Goal: Task Accomplishment & Management: Complete application form

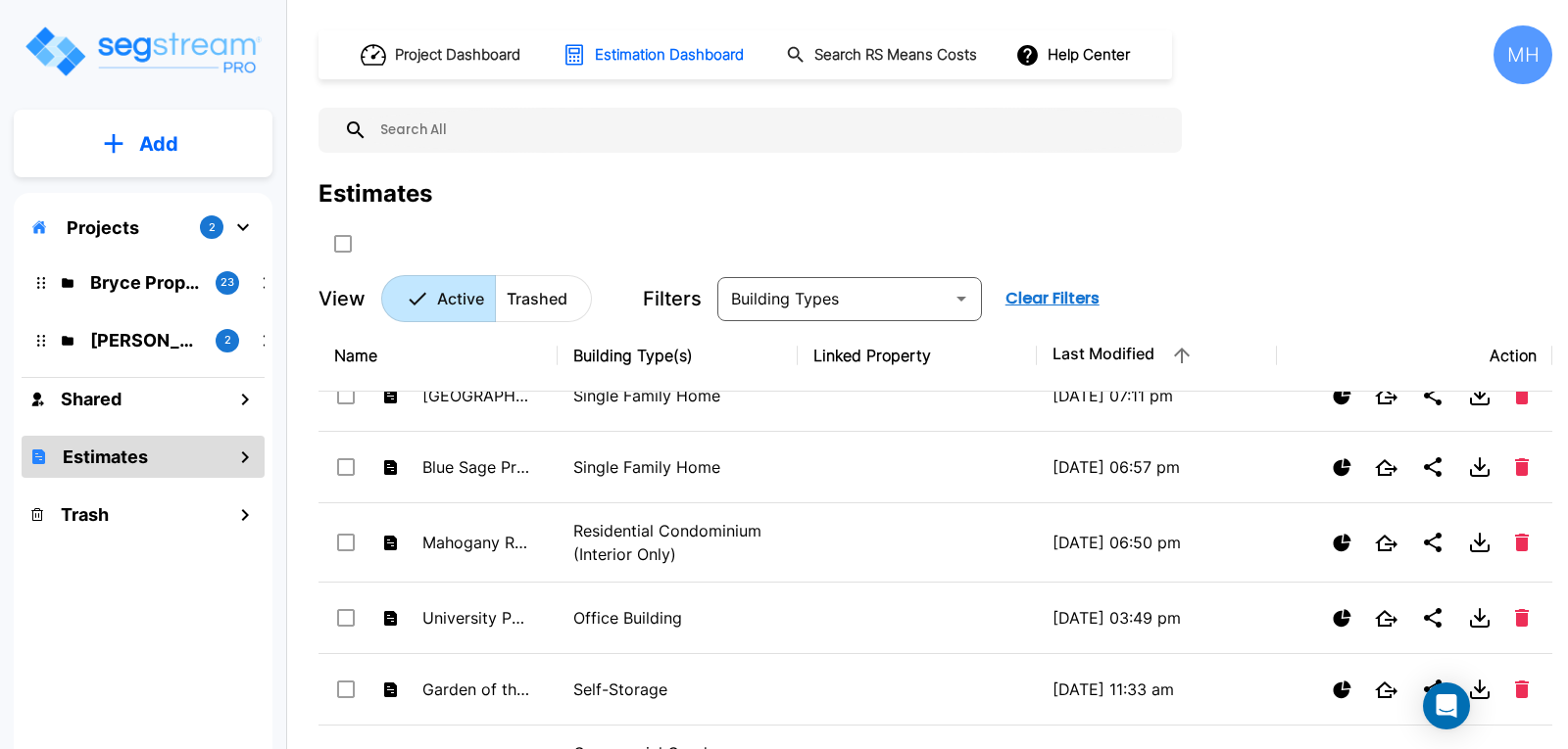
scroll to position [294, 0]
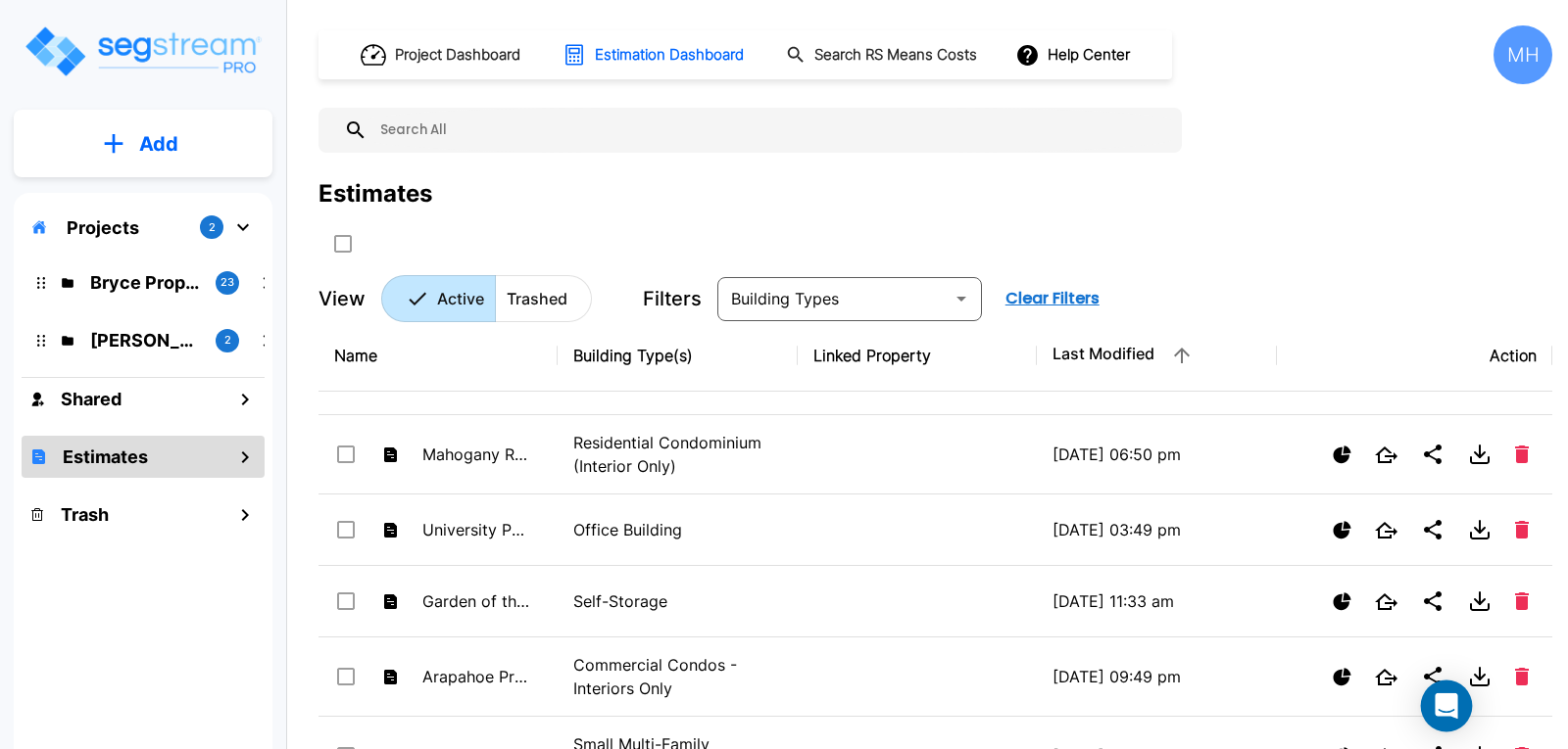
click at [1455, 697] on icon "Open Intercom Messenger" at bounding box center [1447, 707] width 26 height 26
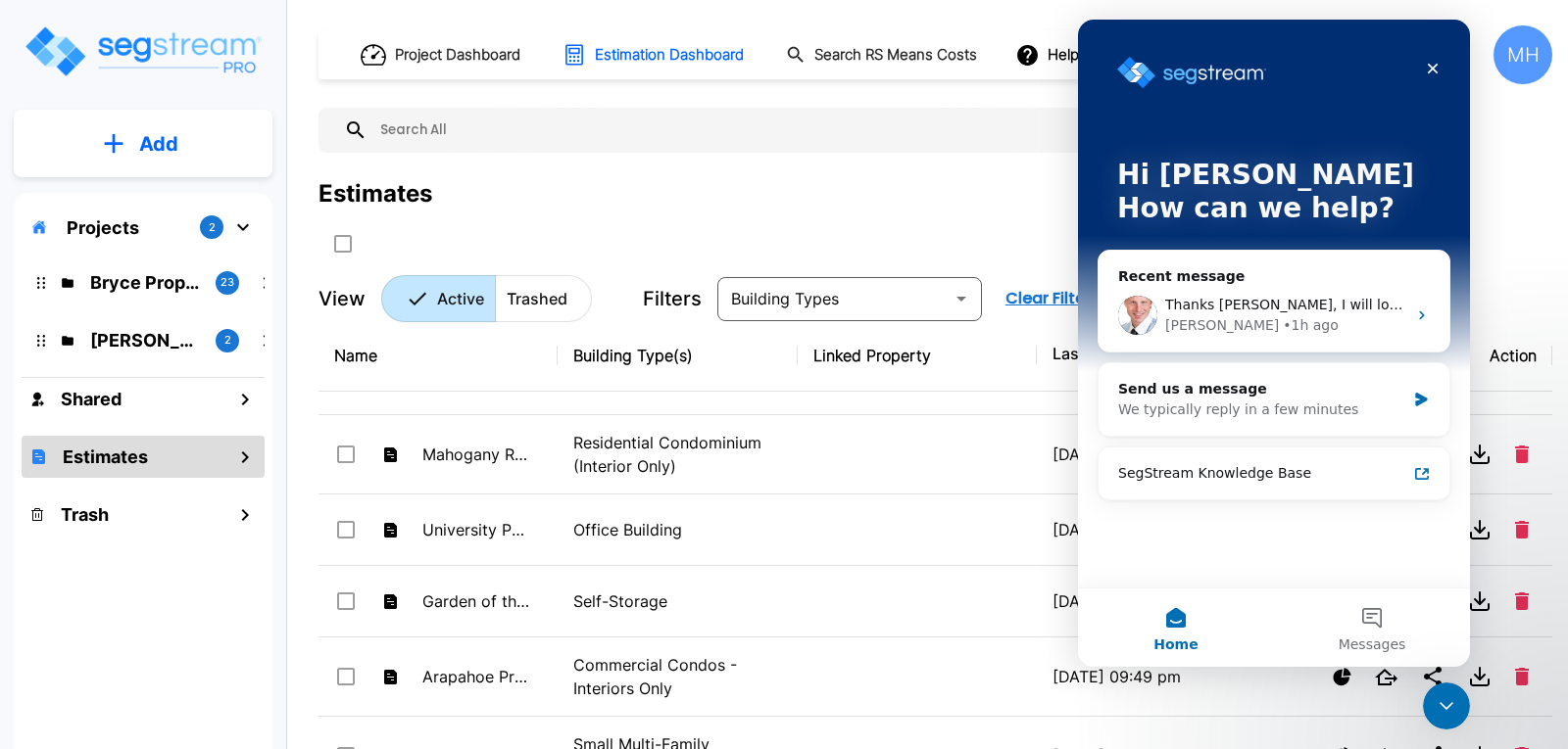
scroll to position [0, 0]
click at [1227, 402] on div "We typically reply in a few minutes" at bounding box center [1261, 409] width 287 height 21
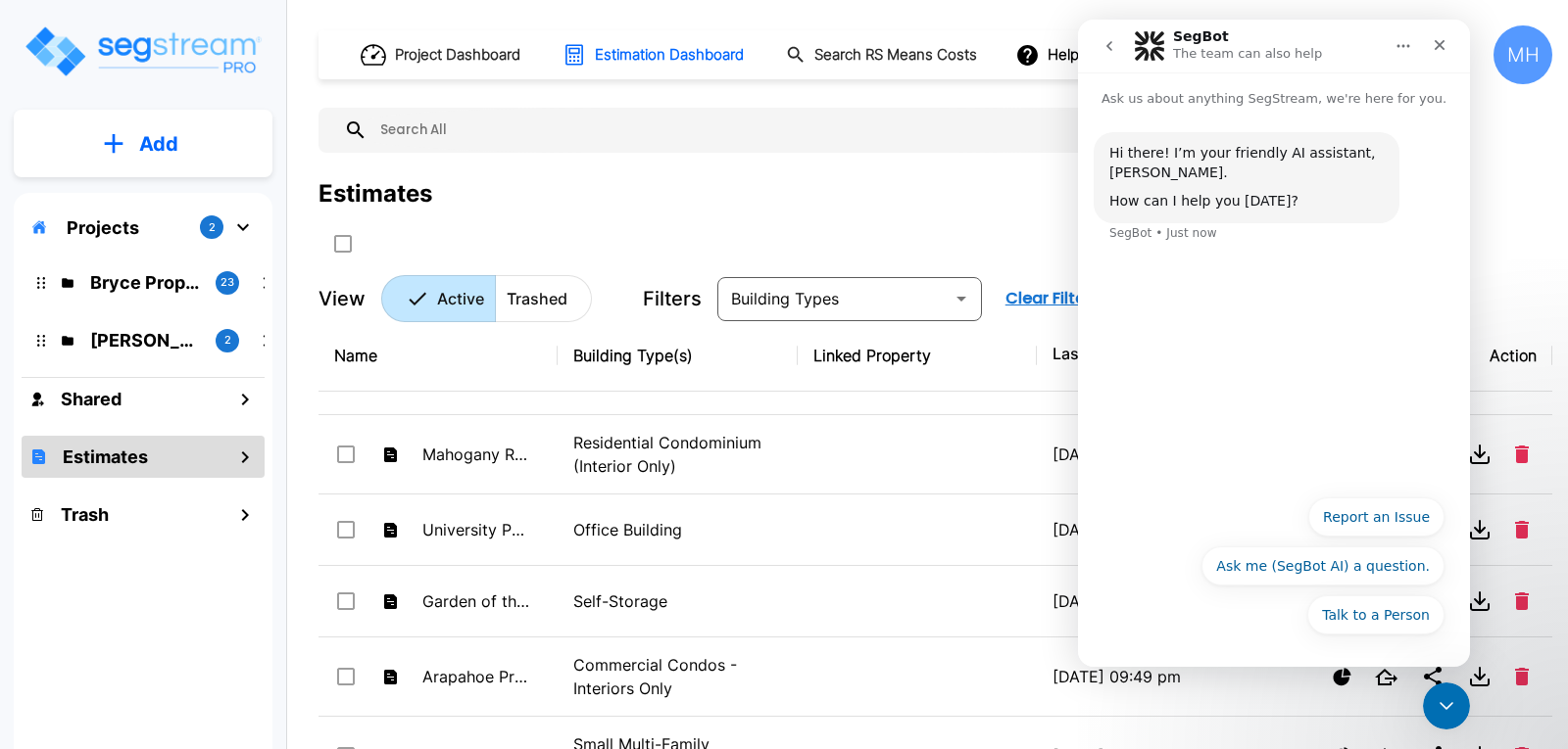
click at [1358, 617] on button "Talk to a Person" at bounding box center [1376, 615] width 137 height 39
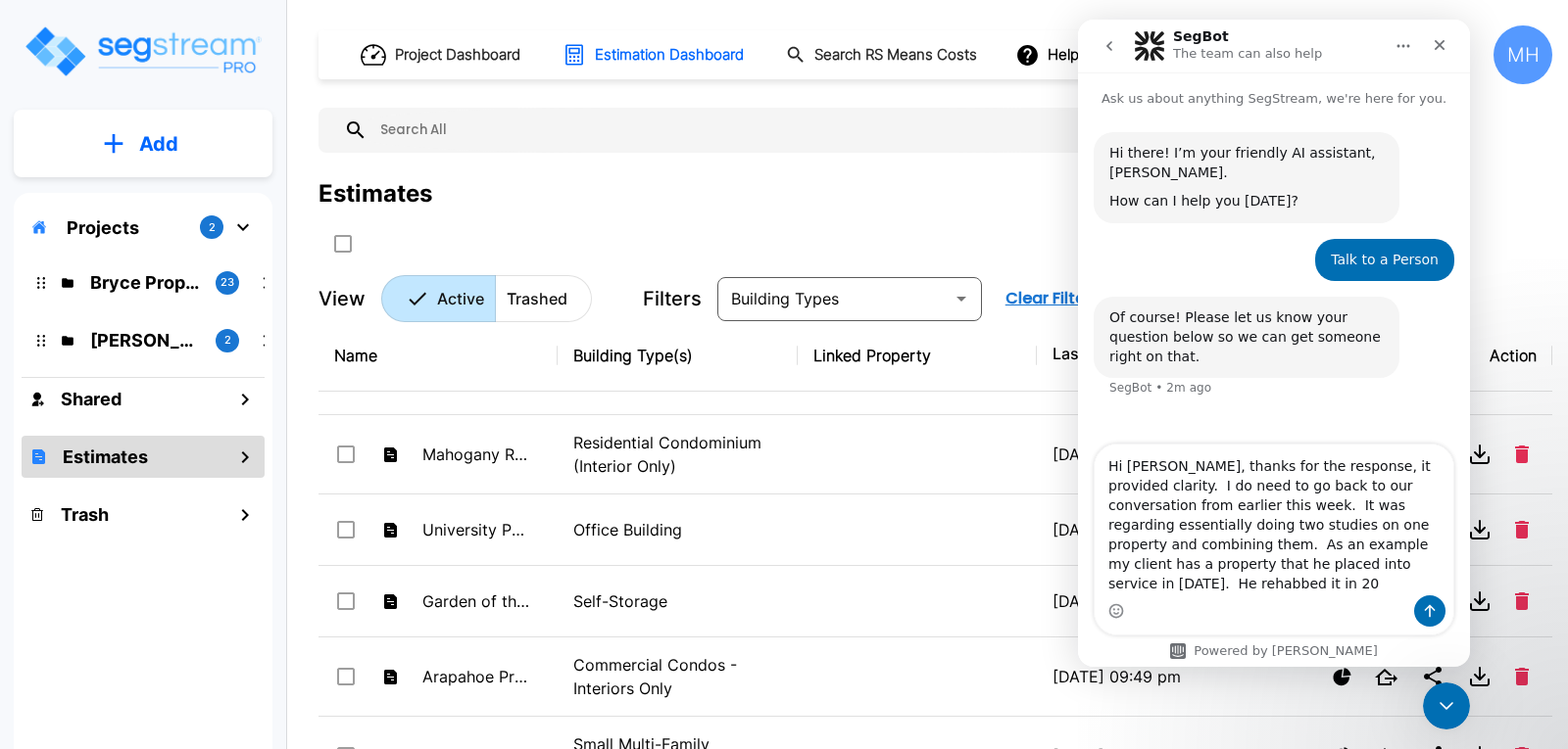
click at [1199, 581] on textarea "Hi Richard, thanks for the response, it provided clarity. I do need to go back …" at bounding box center [1274, 519] width 359 height 151
click at [1339, 579] on textarea "Hi Richard, thanks for the response, it provided clarity. I do need to go back …" at bounding box center [1274, 519] width 359 height 151
drag, startPoint x: 1357, startPoint y: 584, endPoint x: 1372, endPoint y: 587, distance: 15.3
click at [1358, 583] on textarea "Hi Richard, thanks for the response, it provided clarity. I do need to go back …" at bounding box center [1274, 517] width 359 height 155
click at [1438, 579] on textarea "Hi Richard, thanks for the response, it provided clarity. I do need to go back …" at bounding box center [1274, 517] width 359 height 155
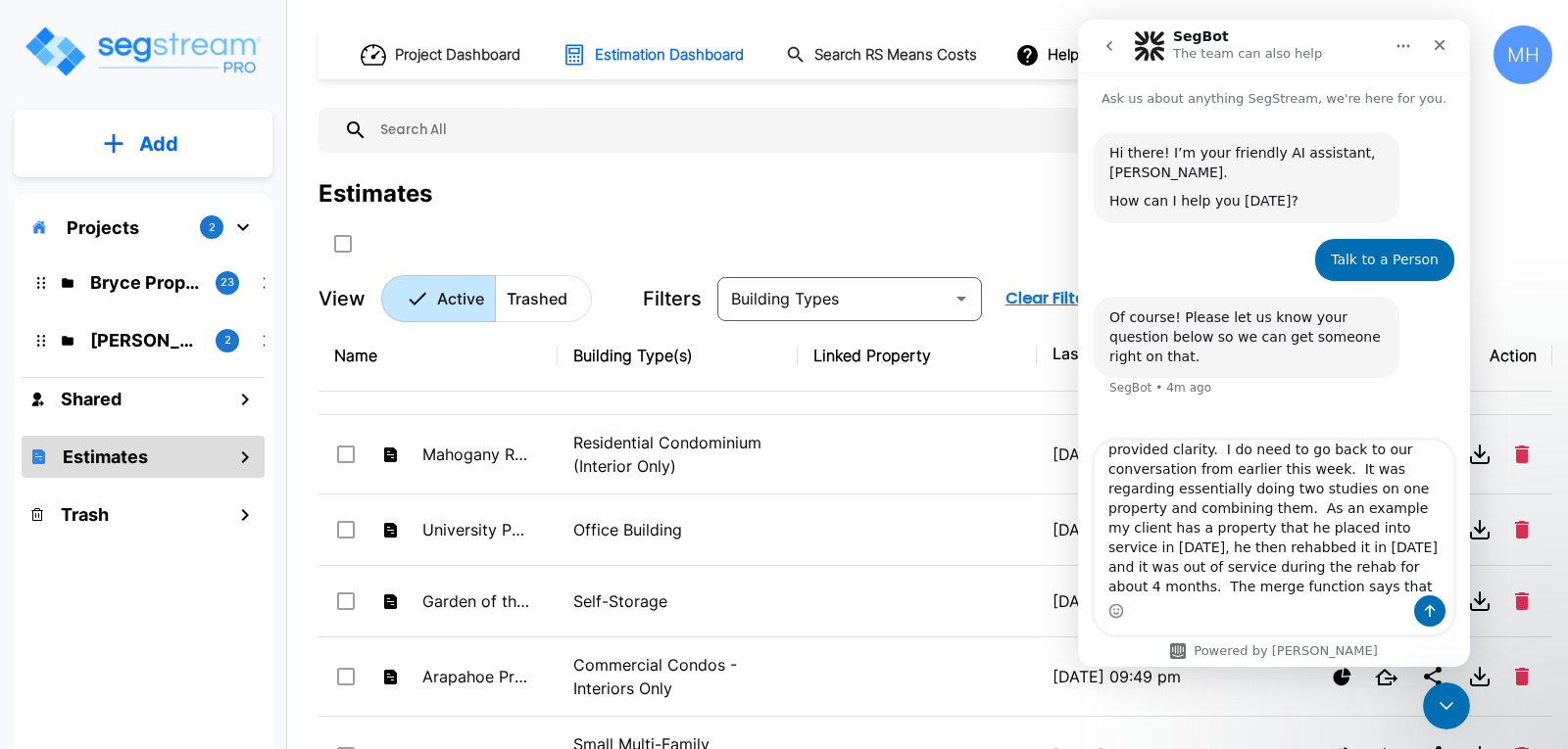
scroll to position [52, 0]
type textarea "Hi Richard, thanks for the response, it provided clarity. I do need to go back …"
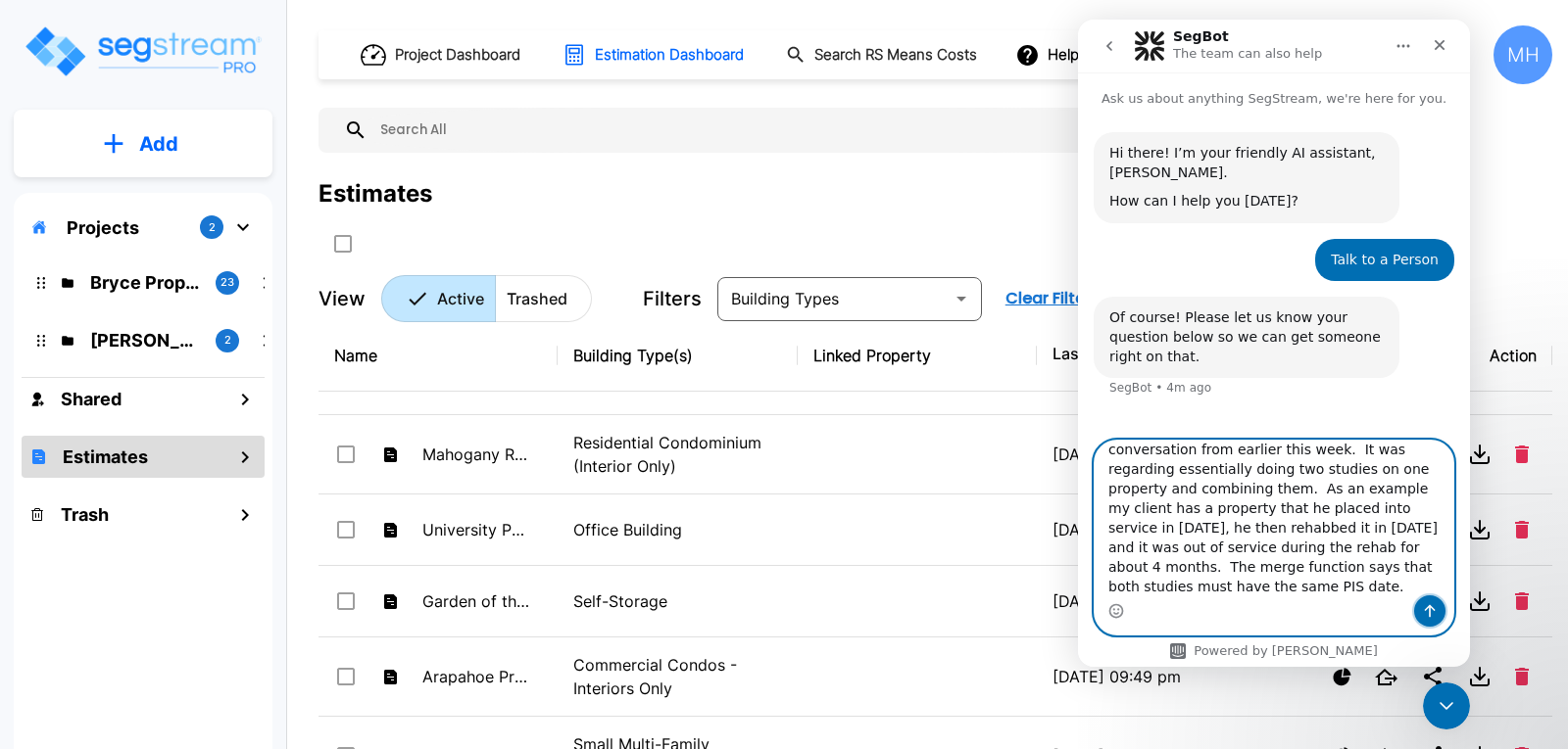
click at [1435, 611] on icon "Send a message…" at bounding box center [1430, 611] width 16 height 16
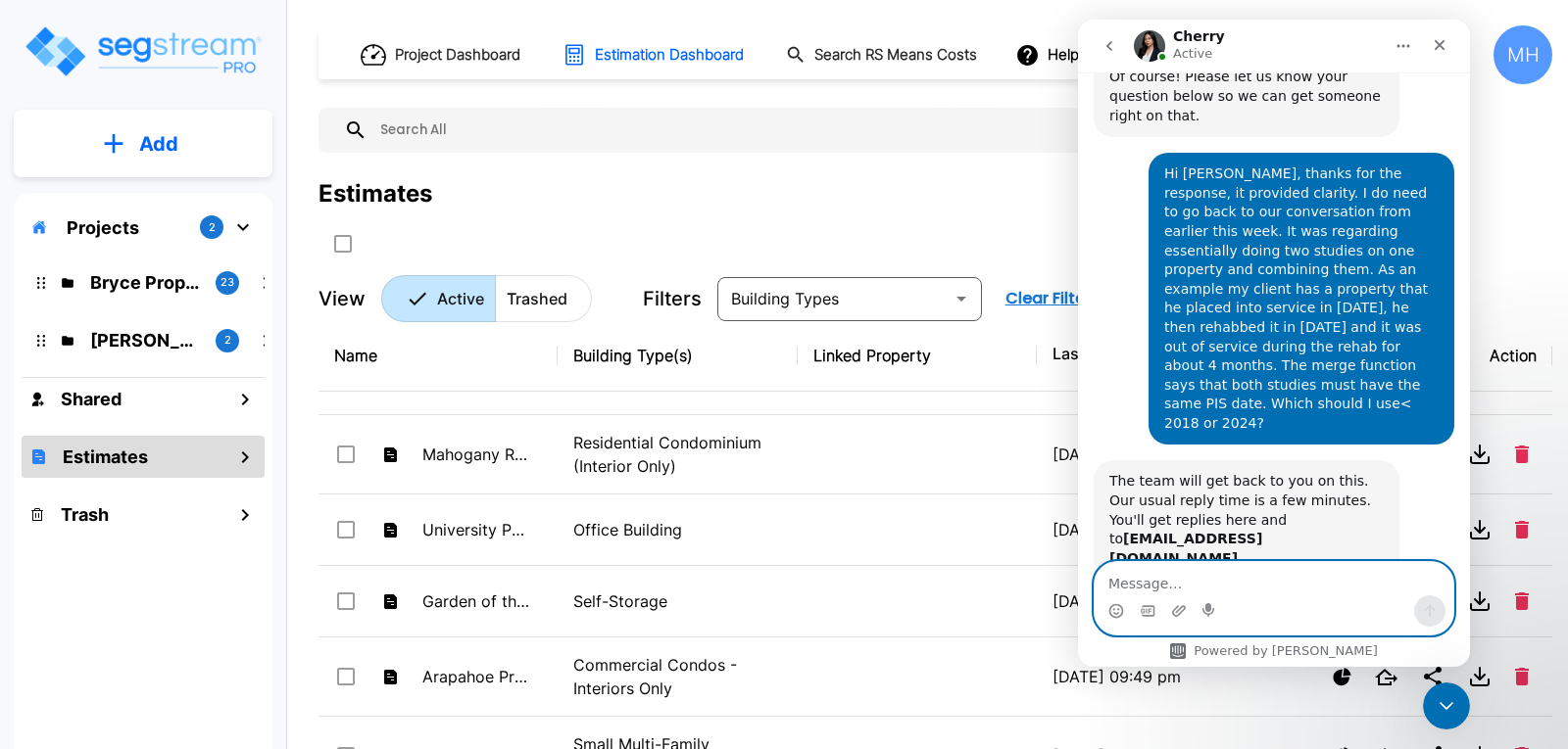
scroll to position [131, 0]
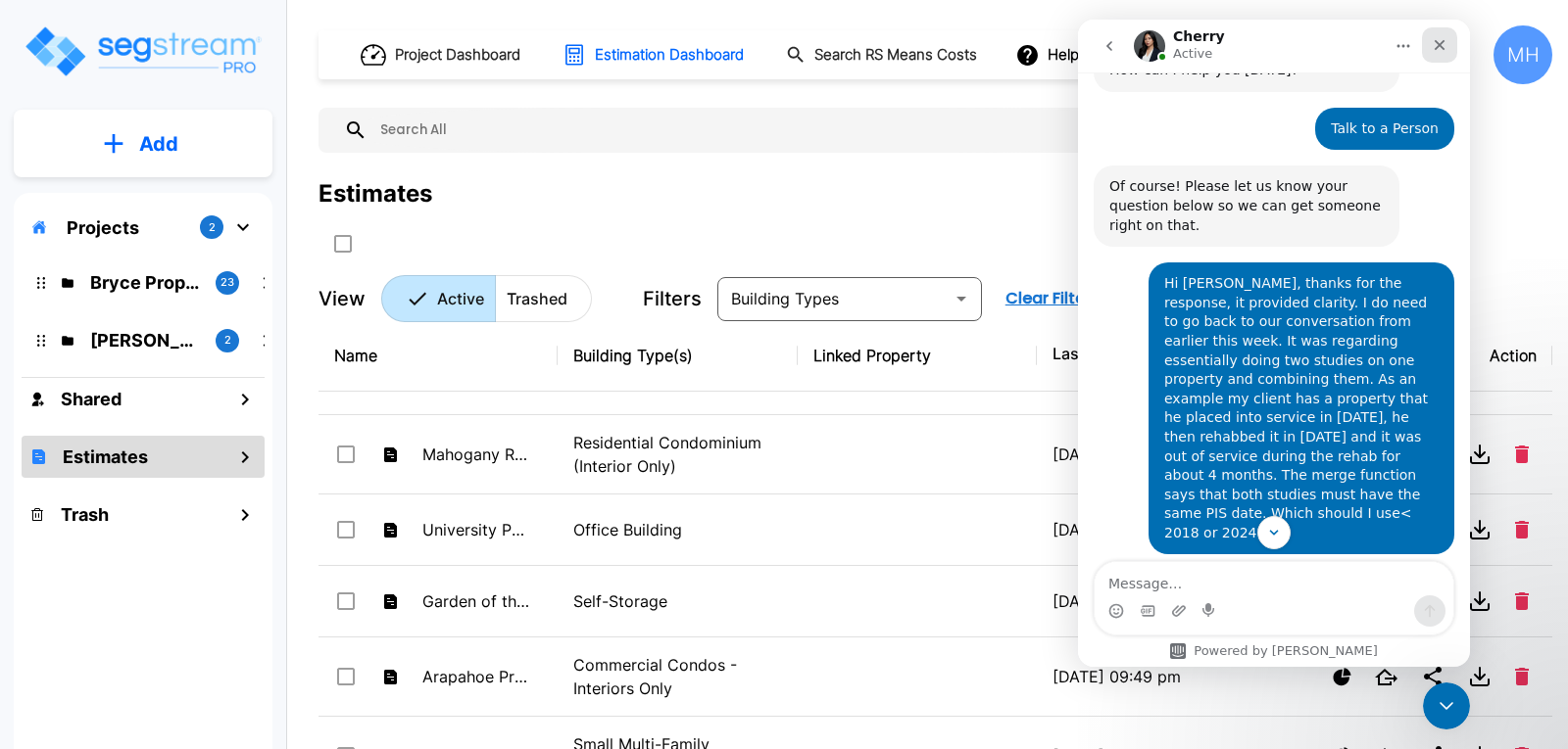
click at [1441, 44] on icon "Close" at bounding box center [1440, 45] width 11 height 11
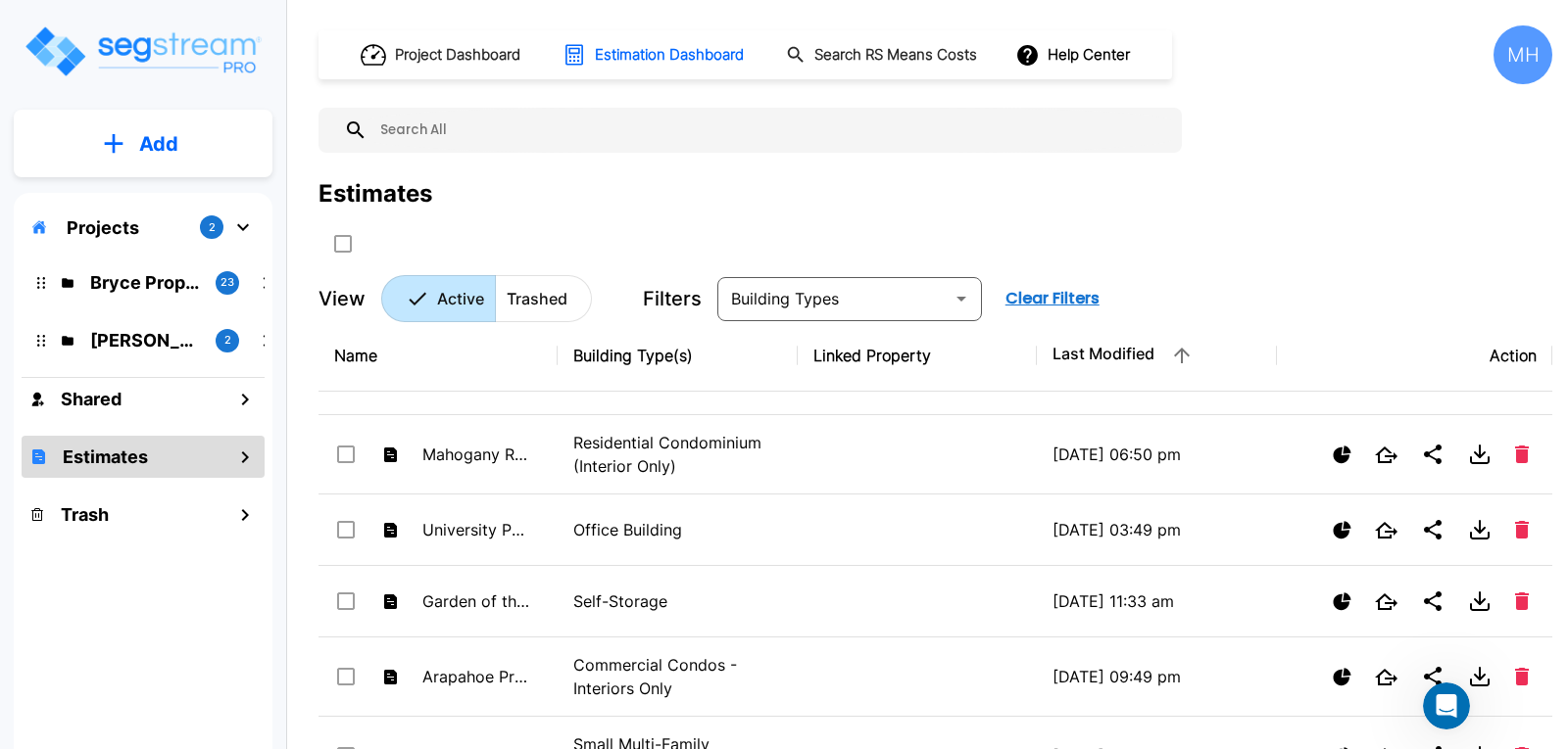
scroll to position [327, 0]
click at [164, 138] on p "Add" at bounding box center [159, 144] width 39 height 30
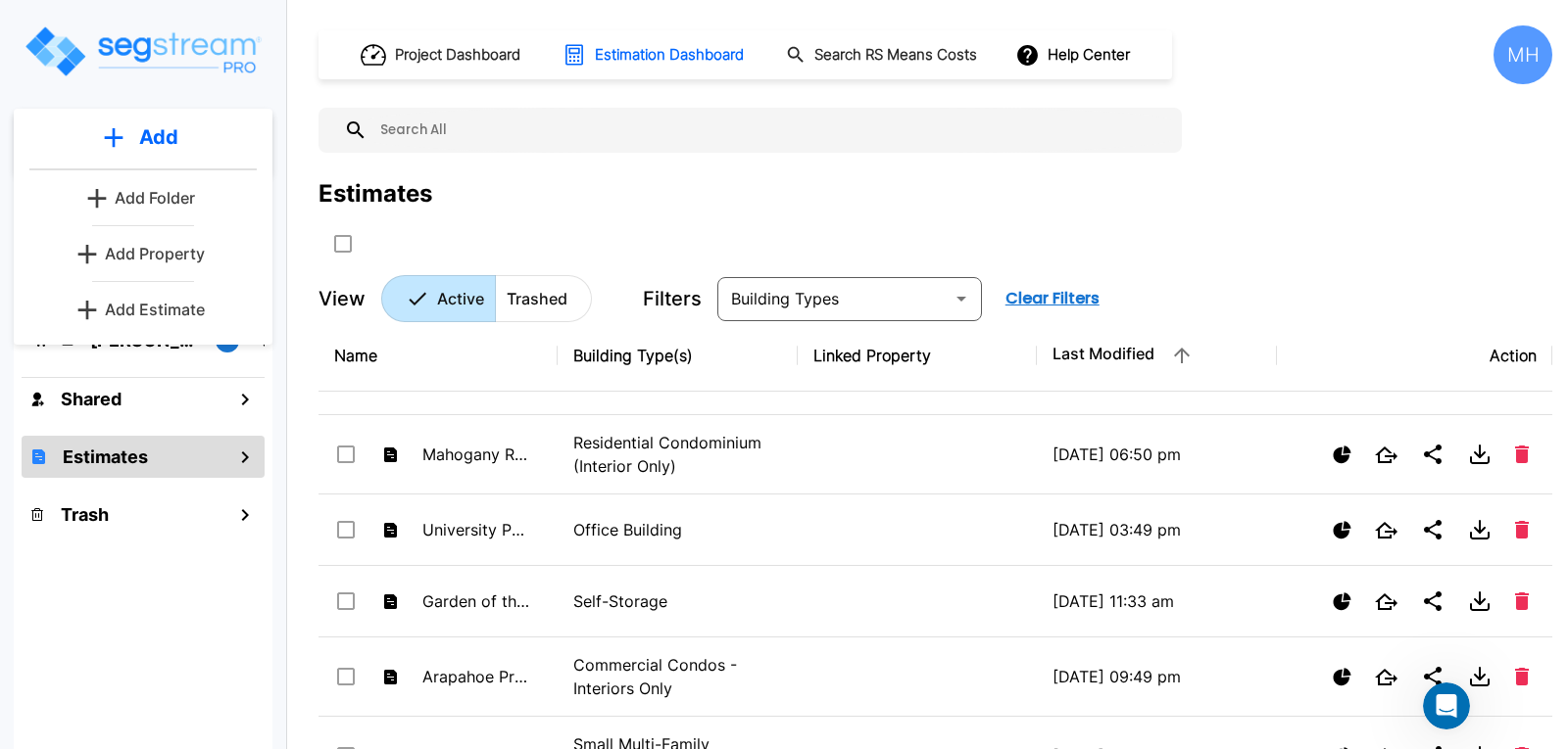
click at [154, 252] on p "Add Property" at bounding box center [154, 253] width 100 height 24
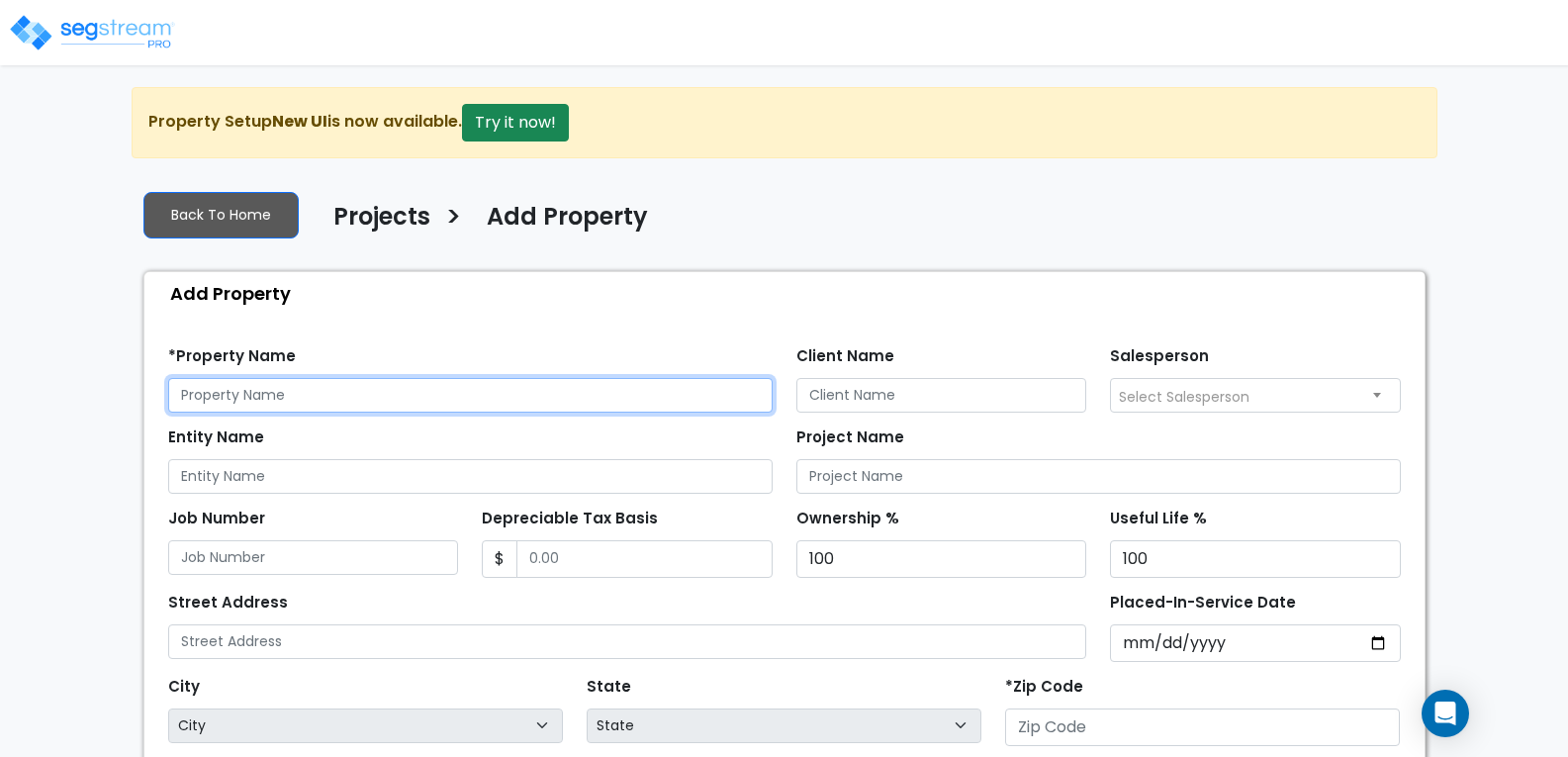
click at [548, 395] on input "text" at bounding box center [470, 395] width 604 height 35
type input "6th Street Dacono"
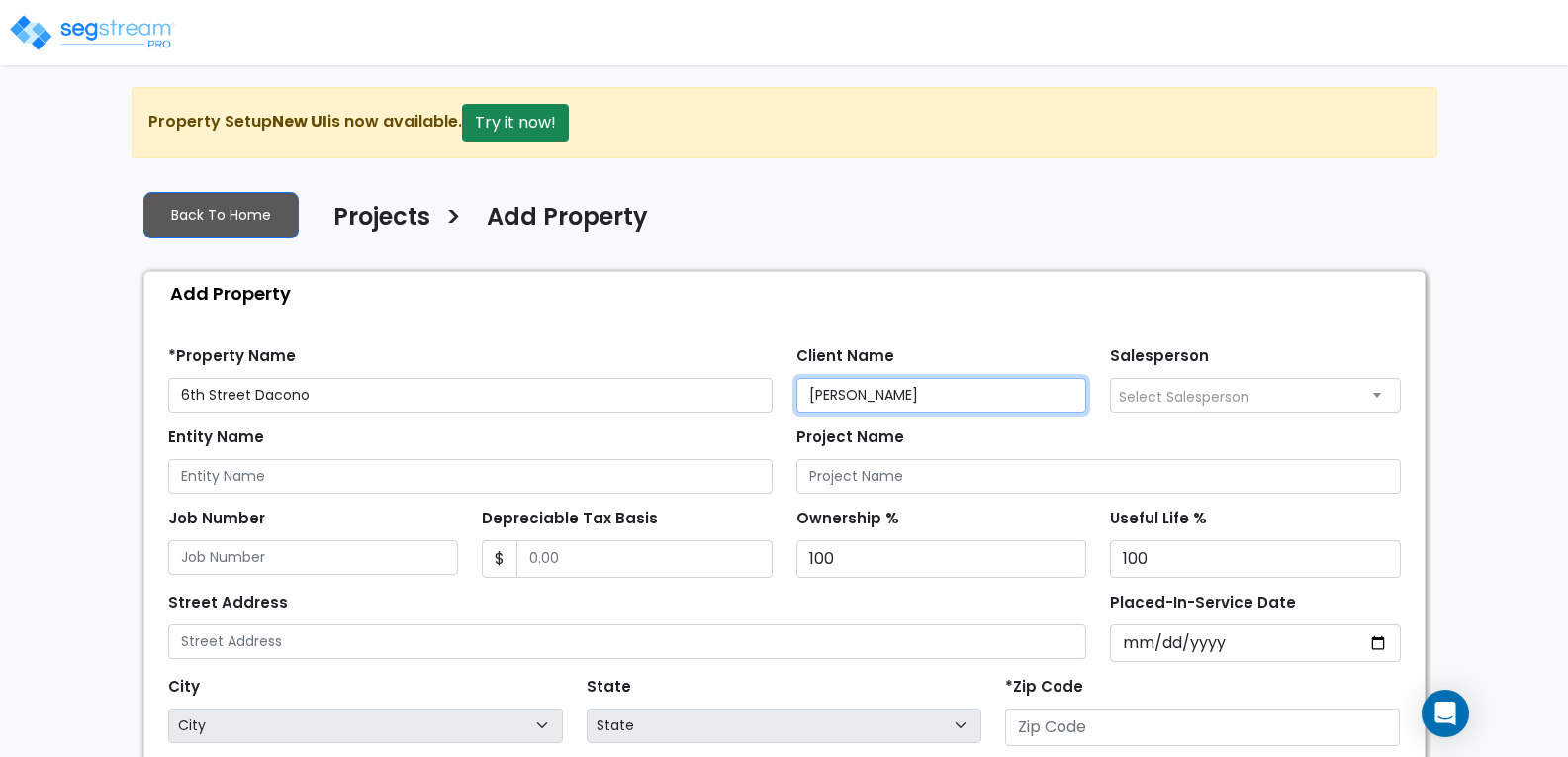
type input "Brian Margolis"
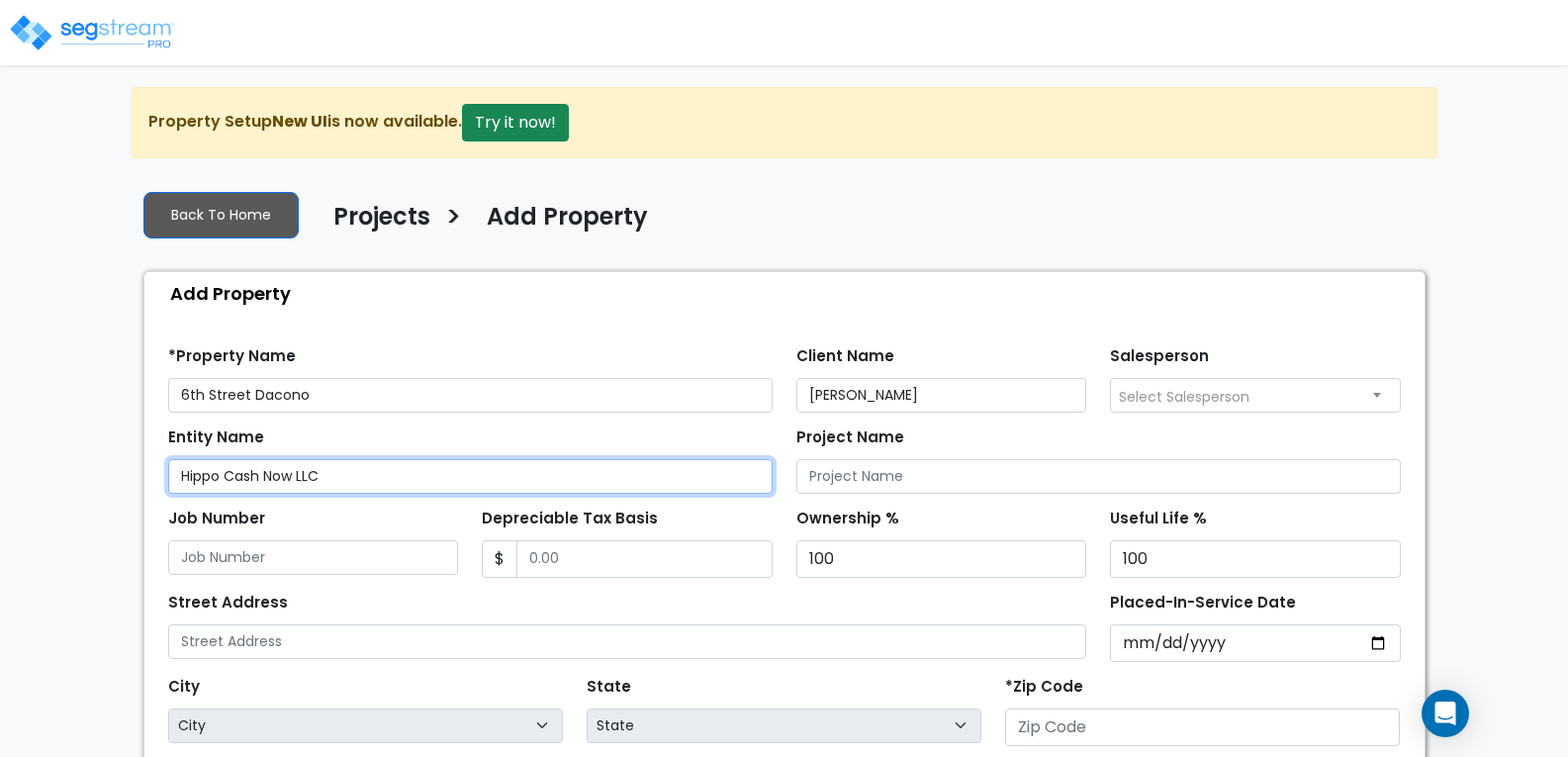
type input "Hippo Cash Now LLC"
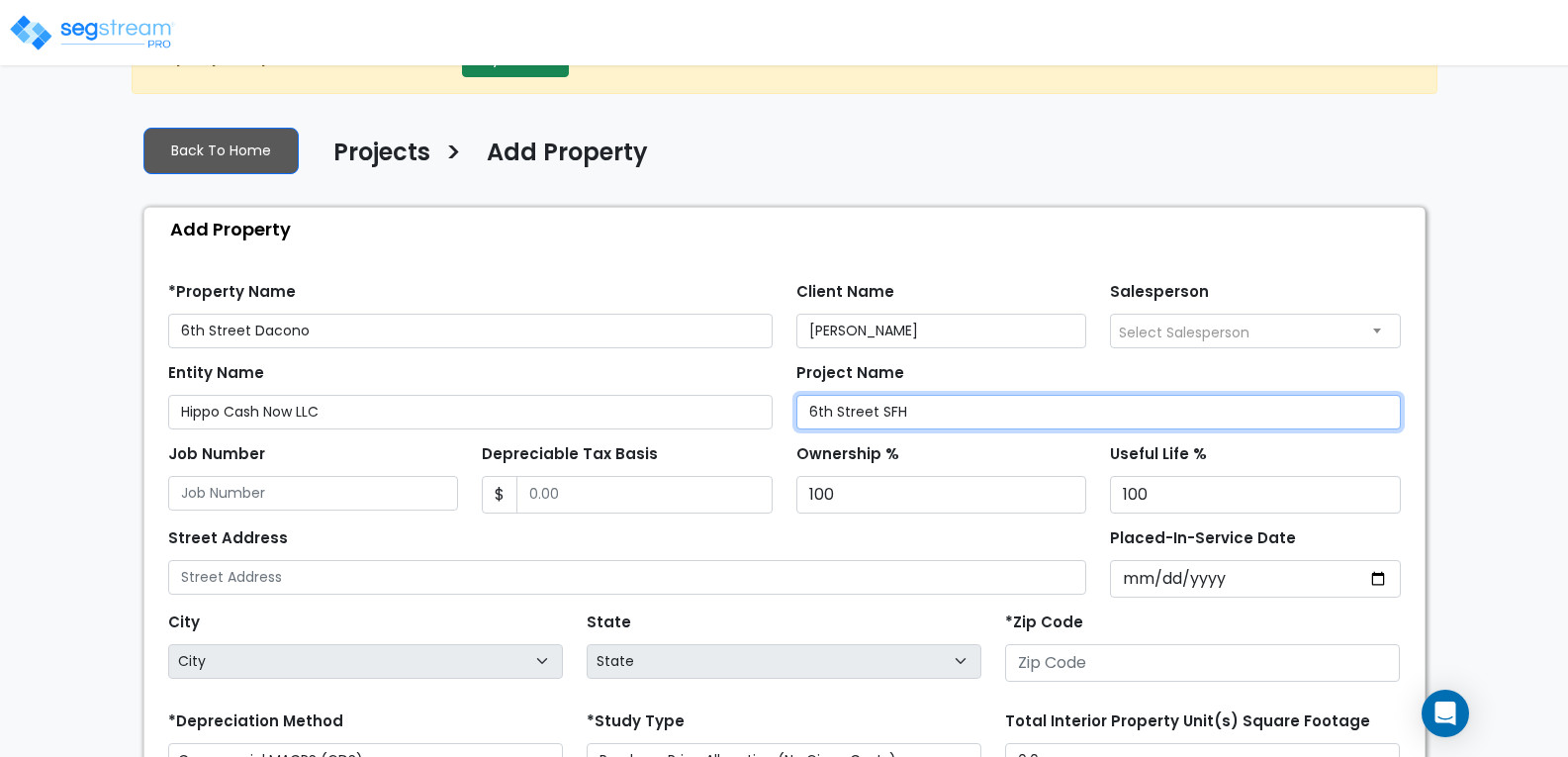
scroll to position [99, 0]
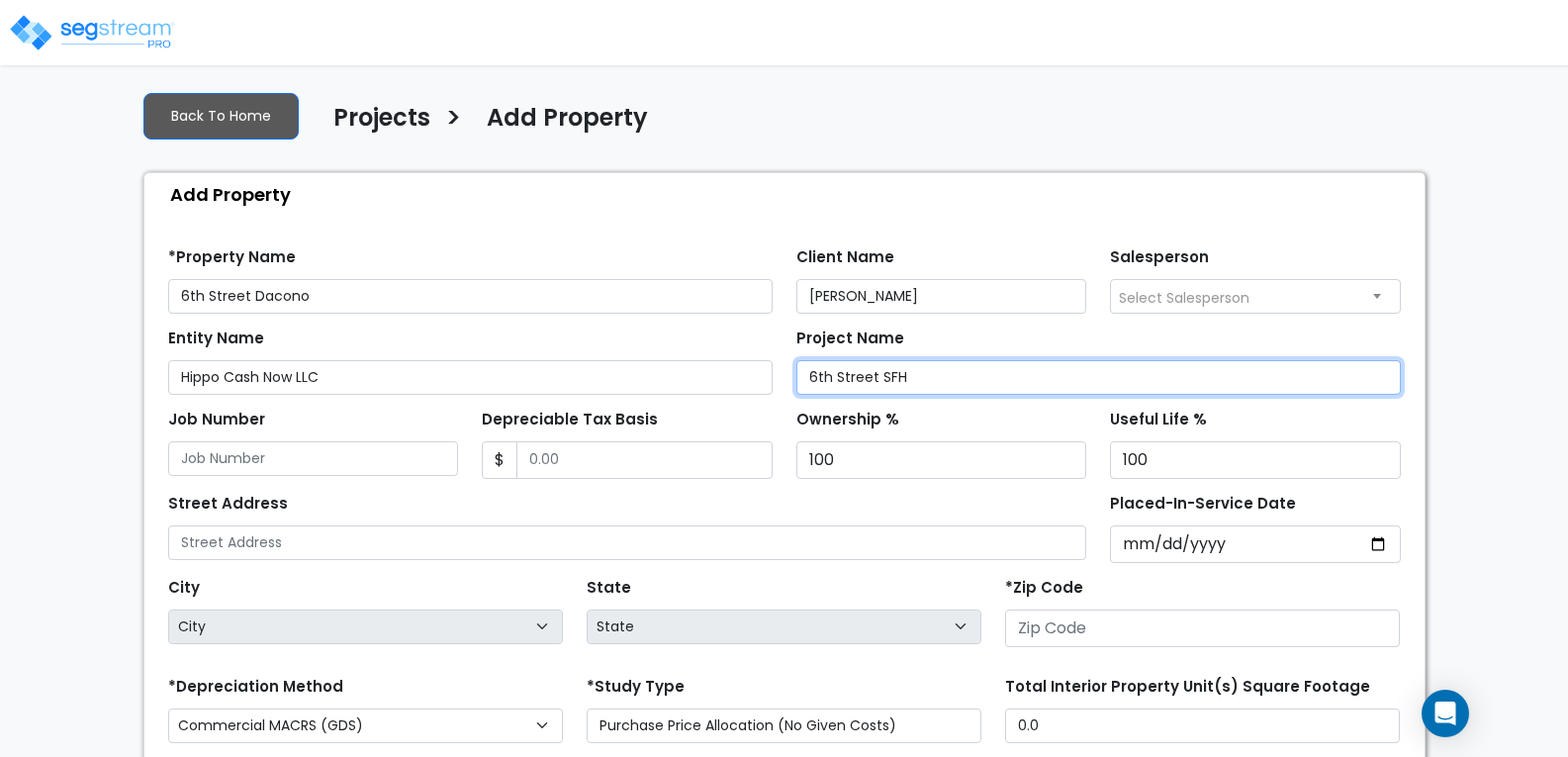
type input "6th Street SFH"
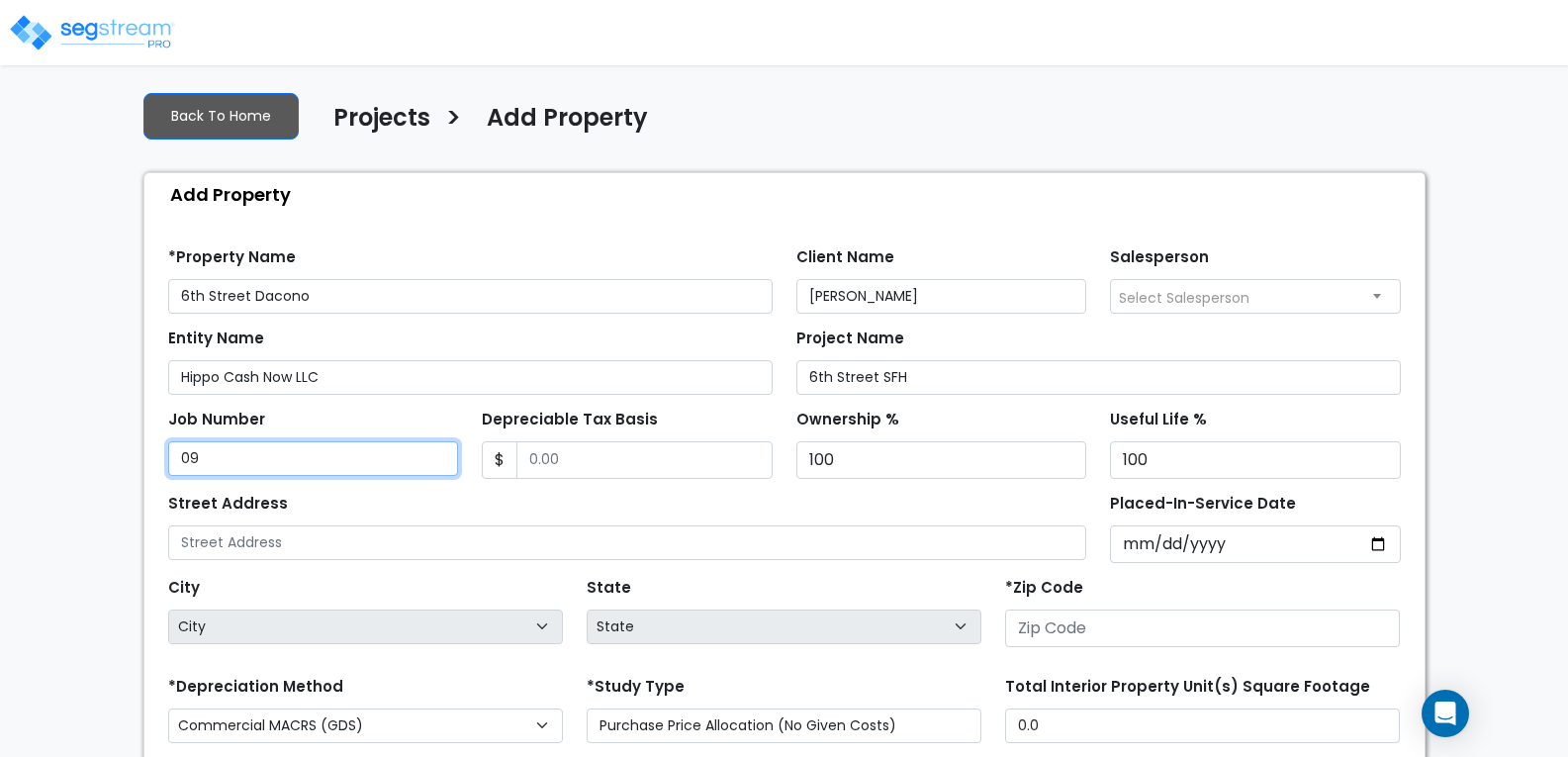
type input "0"
type input "250917"
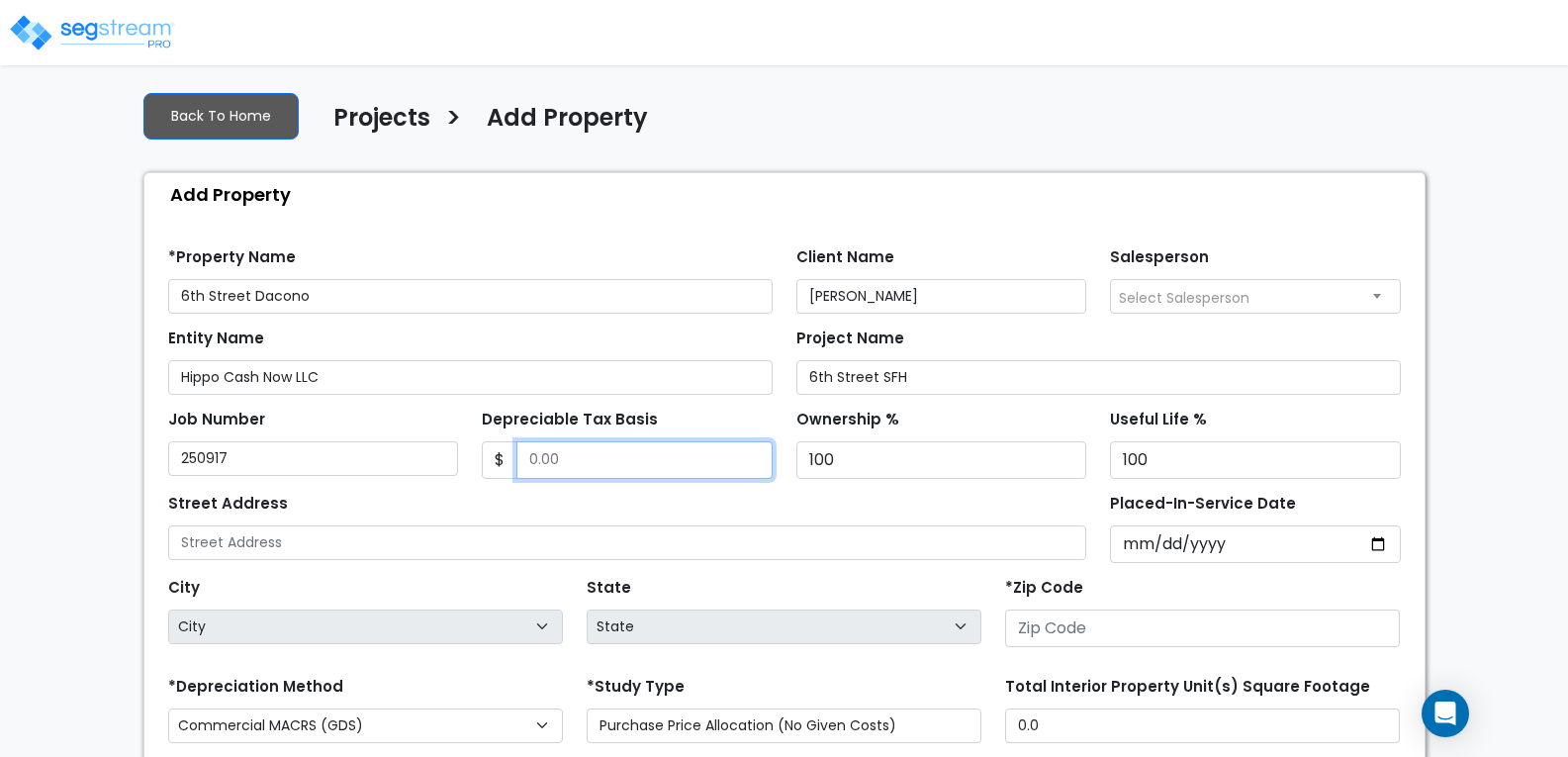
click at [649, 453] on input "Depreciable Tax Basis" at bounding box center [644, 460] width 256 height 38
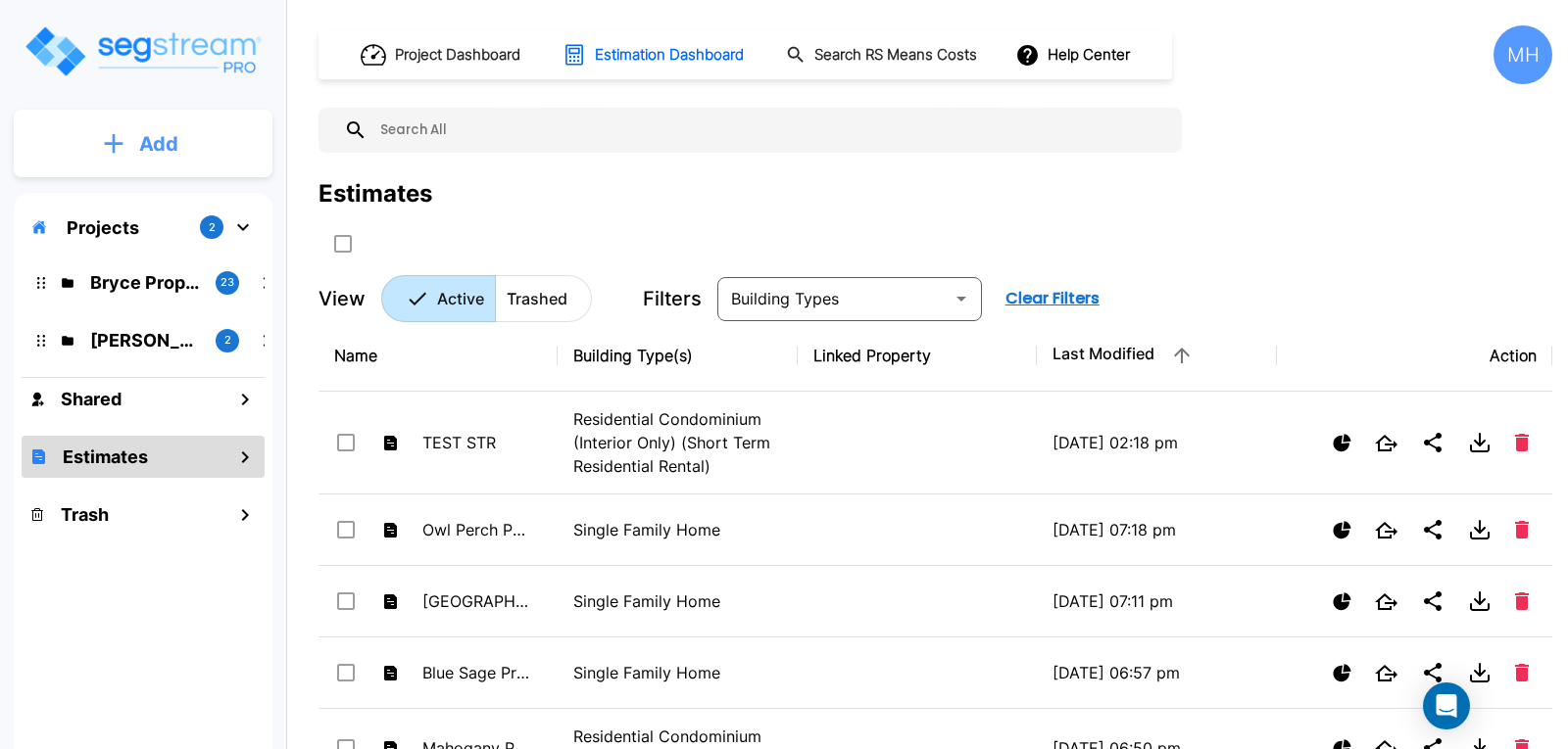
click at [140, 142] on p "Add" at bounding box center [159, 144] width 39 height 30
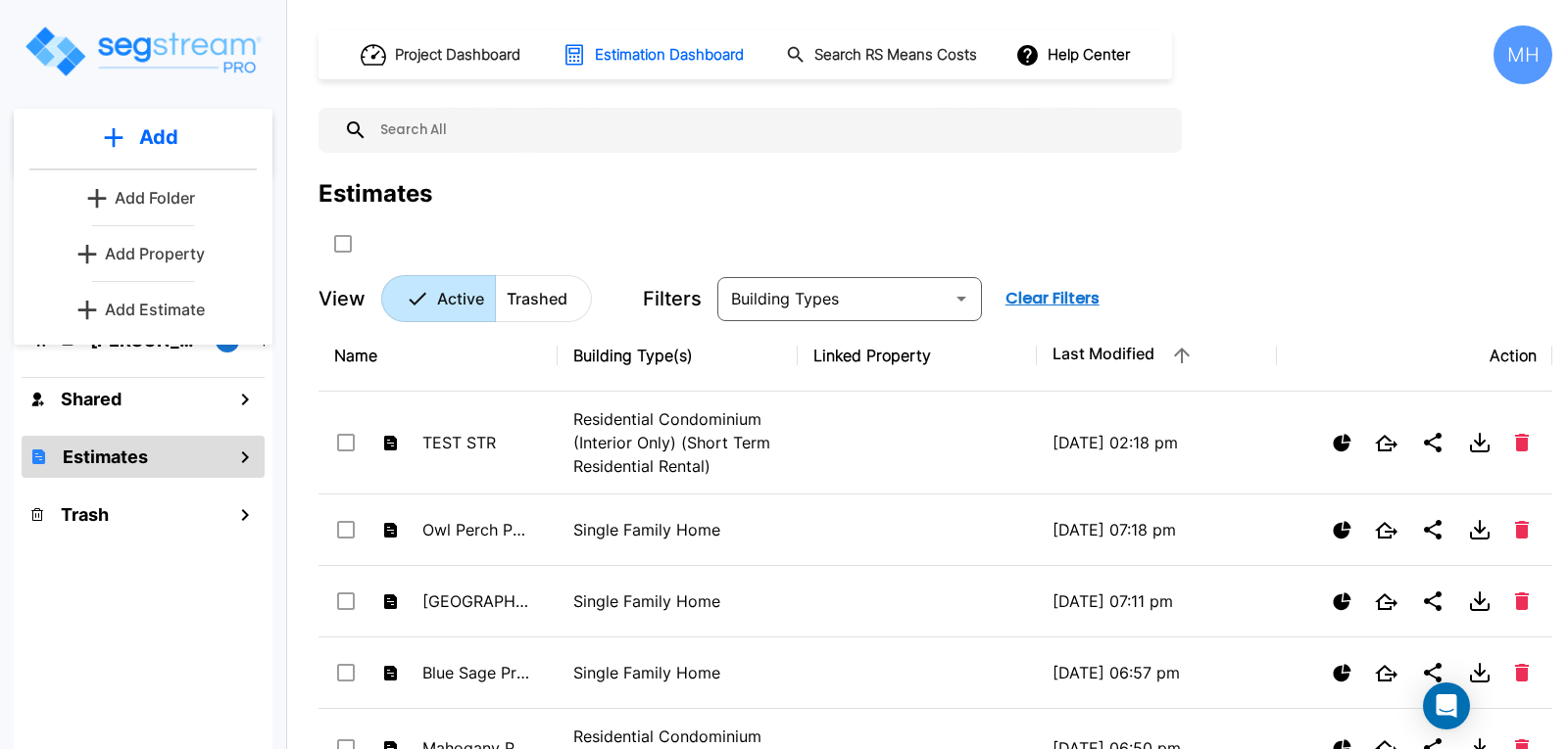
click at [159, 250] on p "Add Property" at bounding box center [154, 253] width 100 height 24
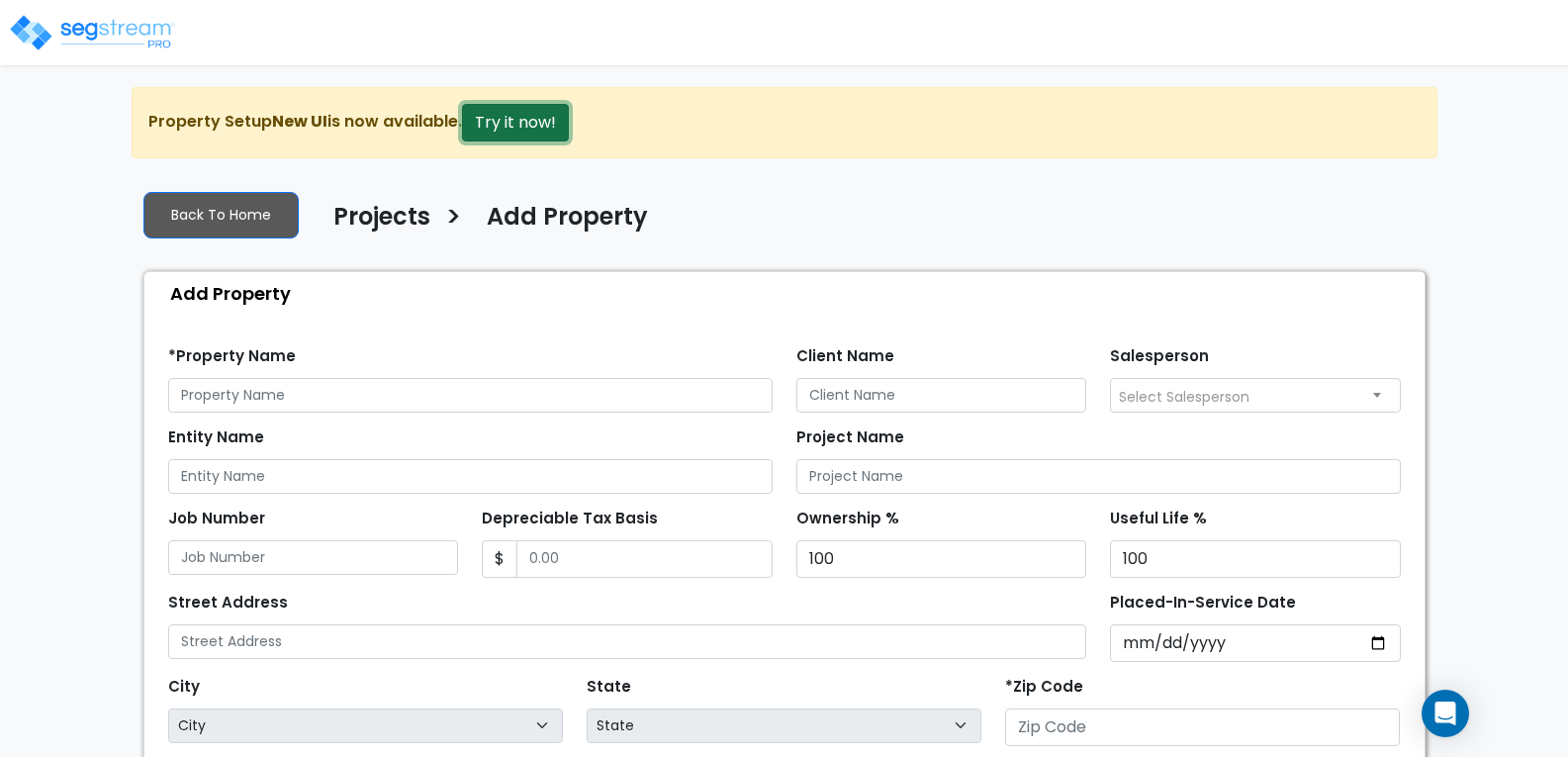
click at [519, 121] on button "Try it now!" at bounding box center [515, 123] width 107 height 38
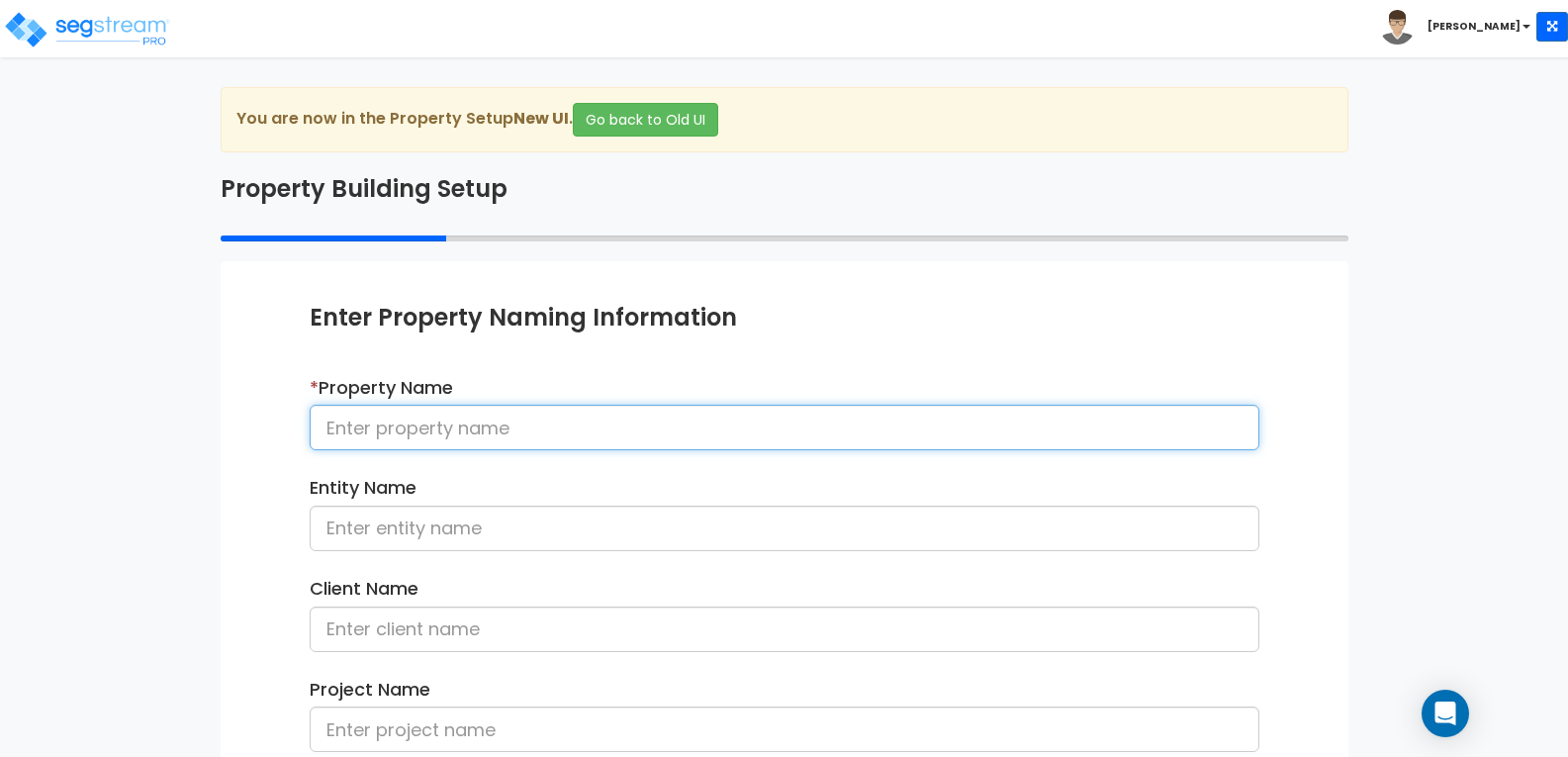
click at [556, 420] on input at bounding box center [784, 427] width 950 height 46
type input "D"
type input "6th St. SFH"
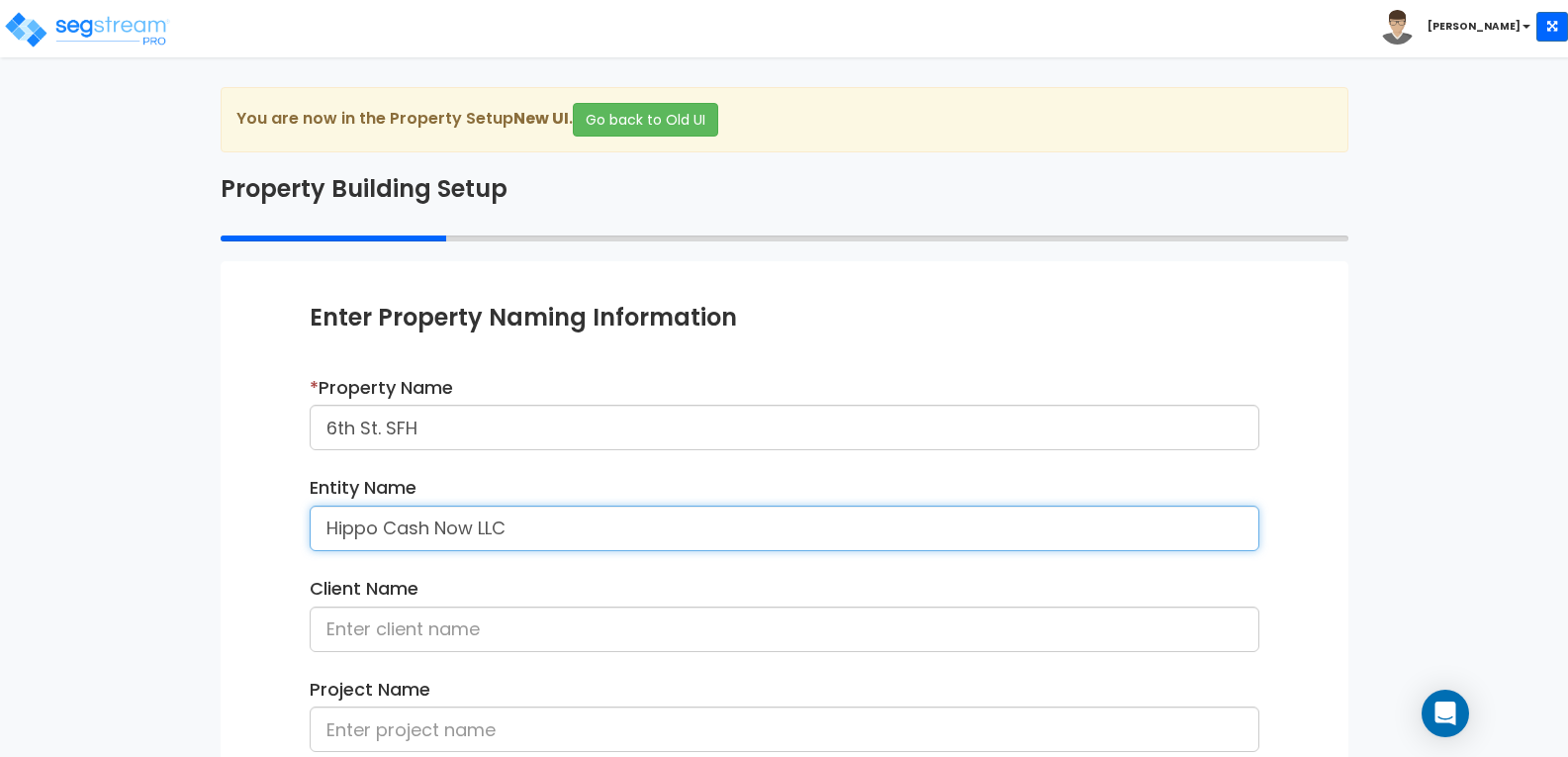
type input "Hippo Cash Now LLC"
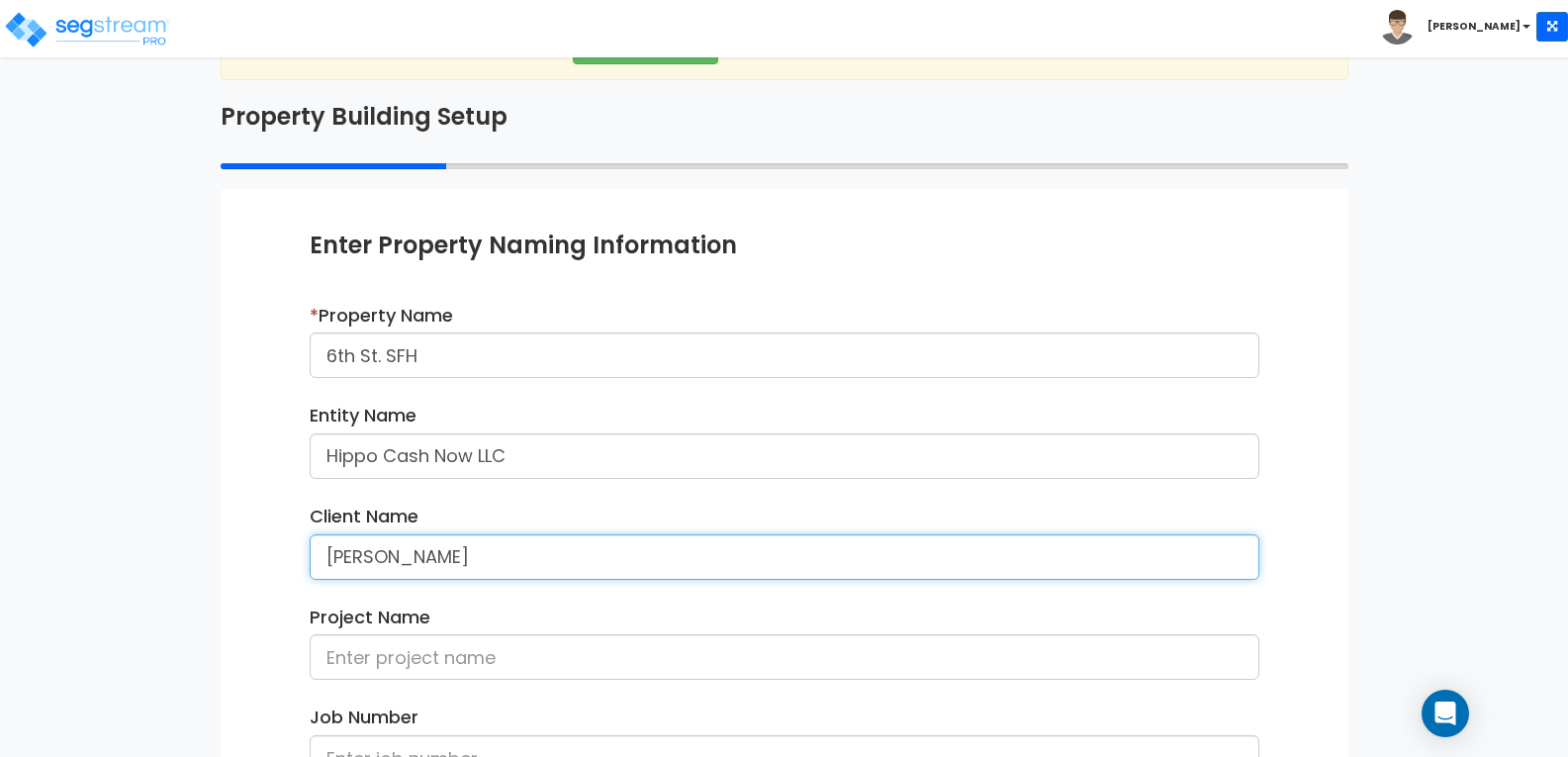
scroll to position [297, 0]
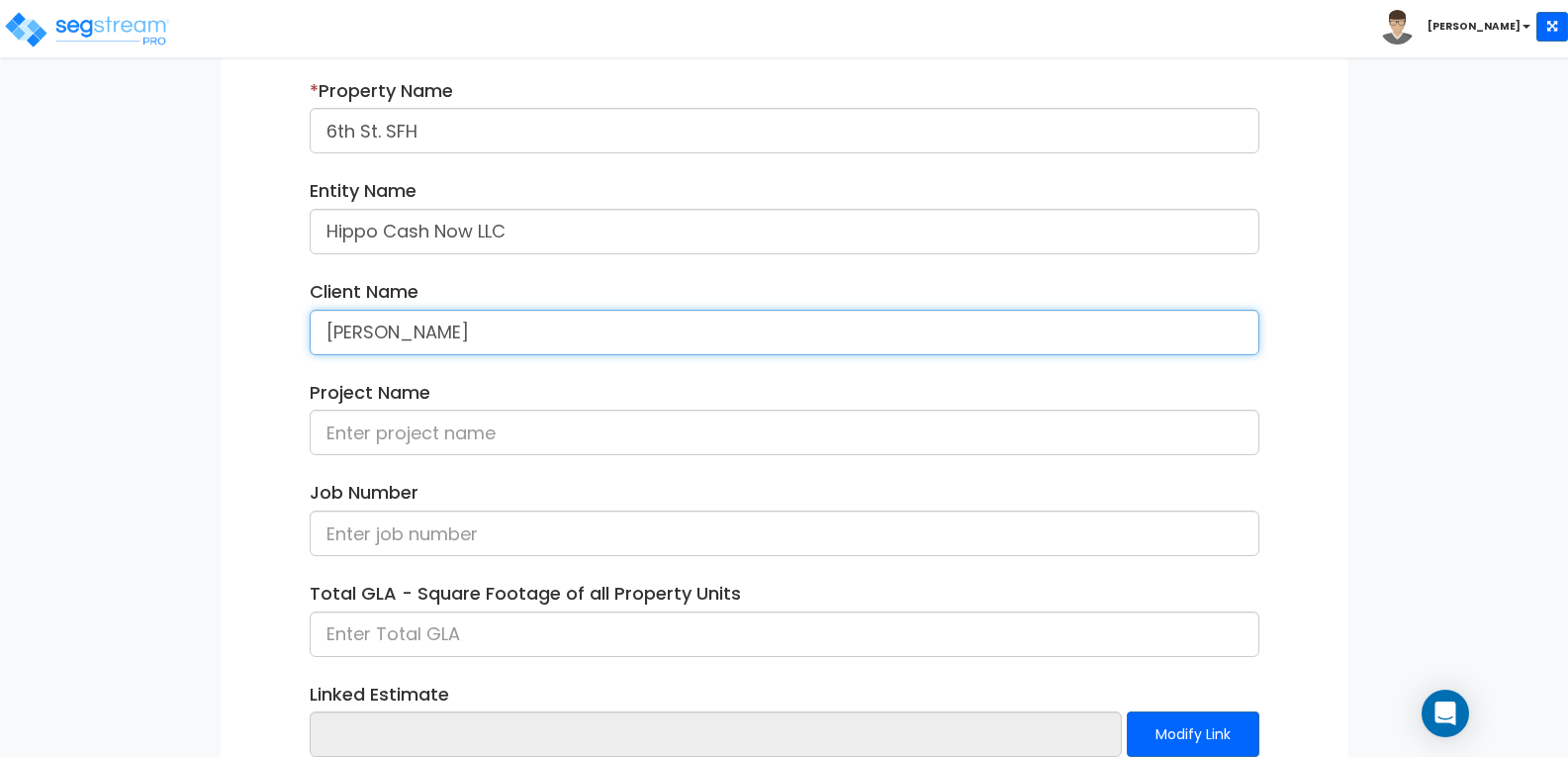
type input "[PERSON_NAME]"
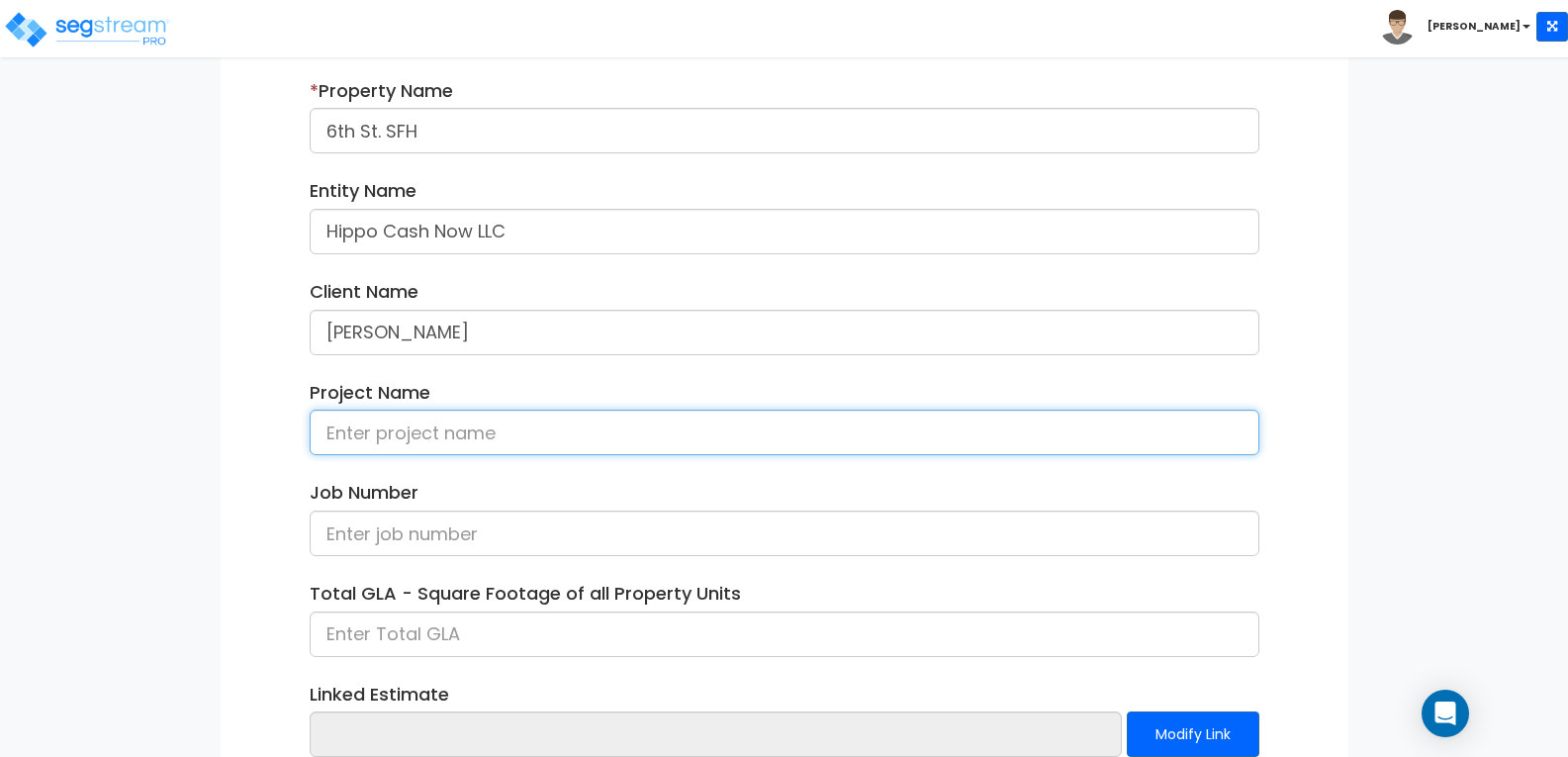
click at [539, 431] on input at bounding box center [784, 432] width 950 height 46
type input "[GEOGRAPHIC_DATA], Dacono SFH"
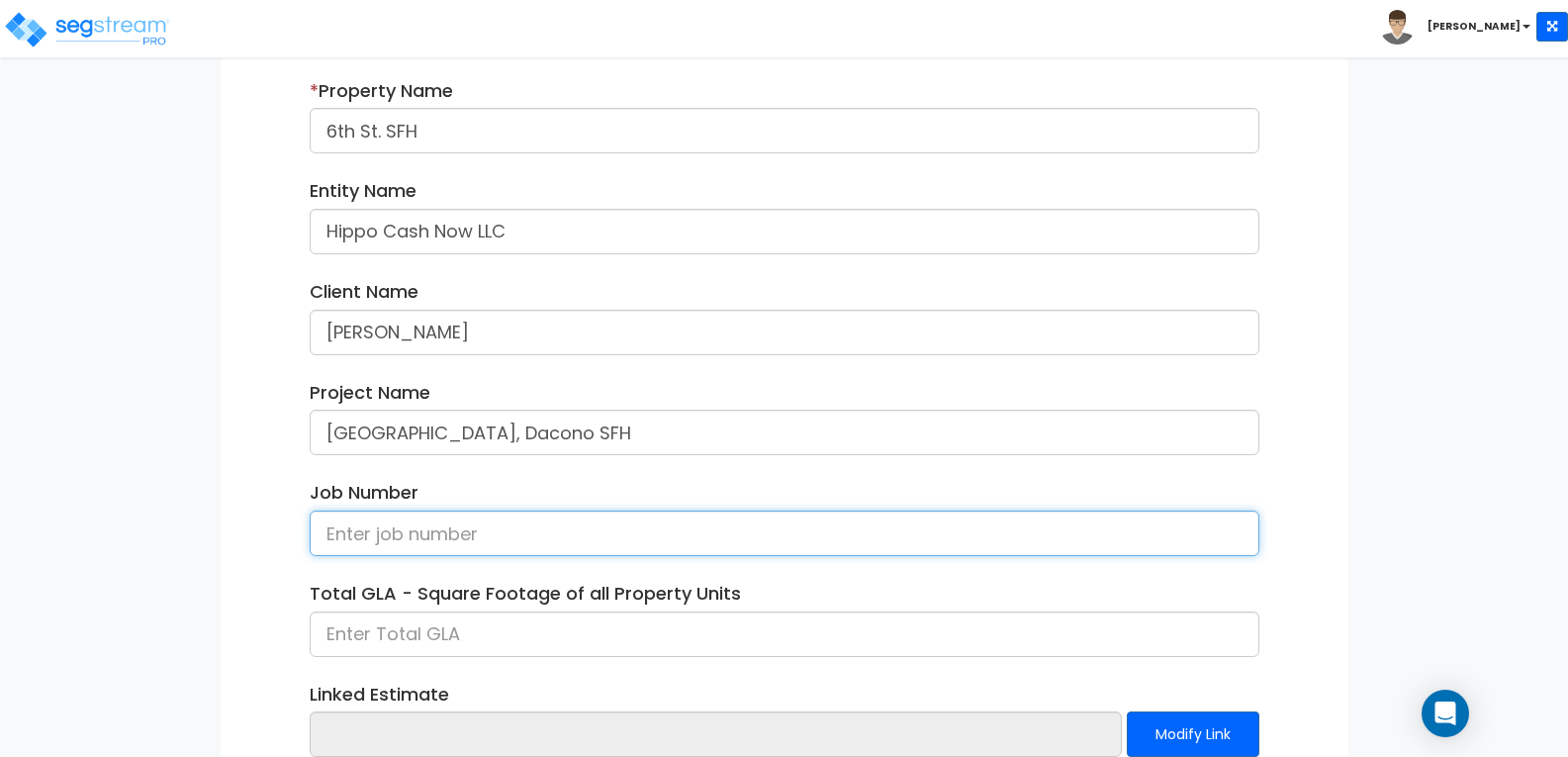
click at [542, 534] on input at bounding box center [784, 534] width 950 height 46
type input "250917"
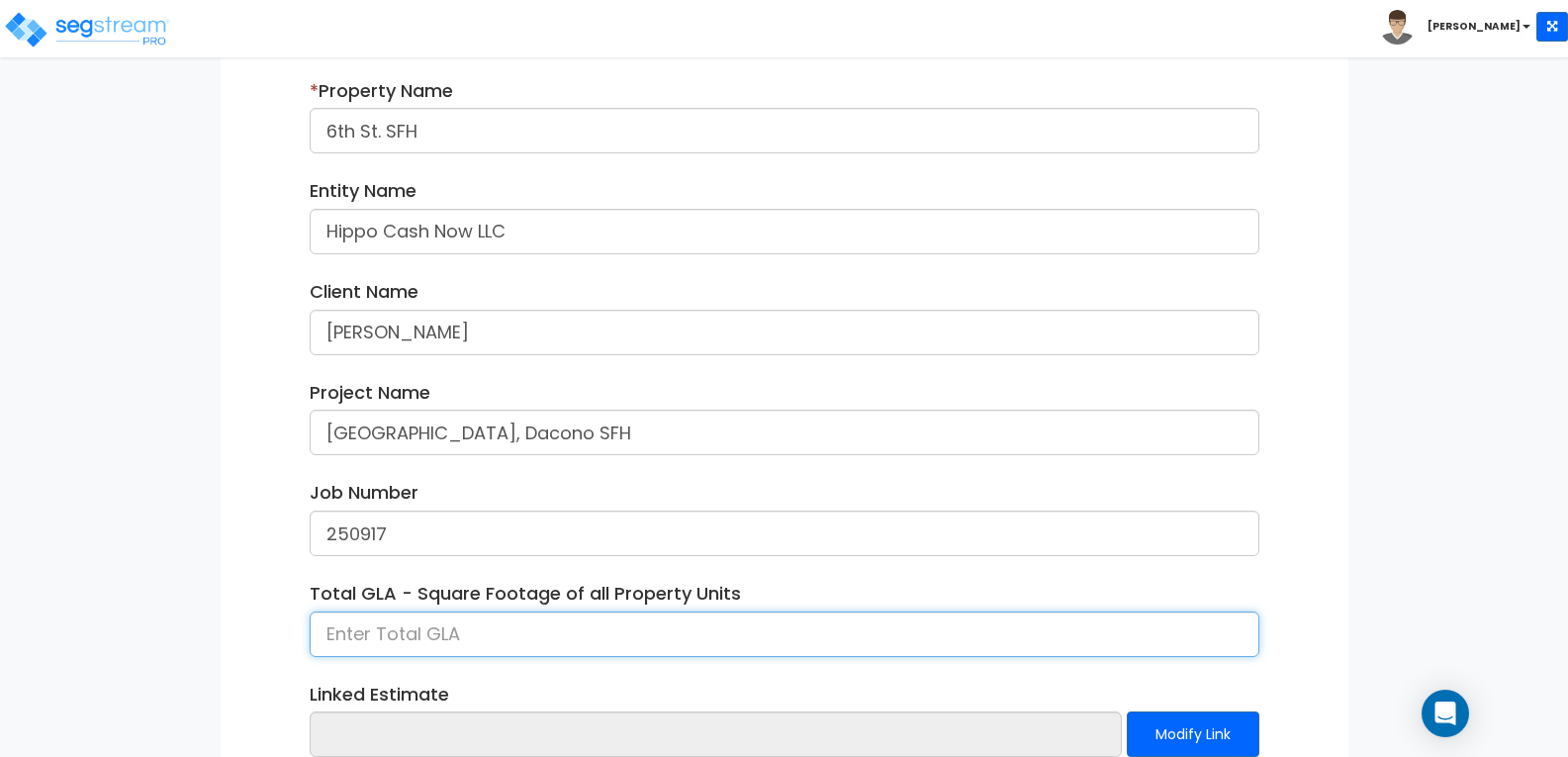
click at [544, 628] on input at bounding box center [784, 634] width 950 height 46
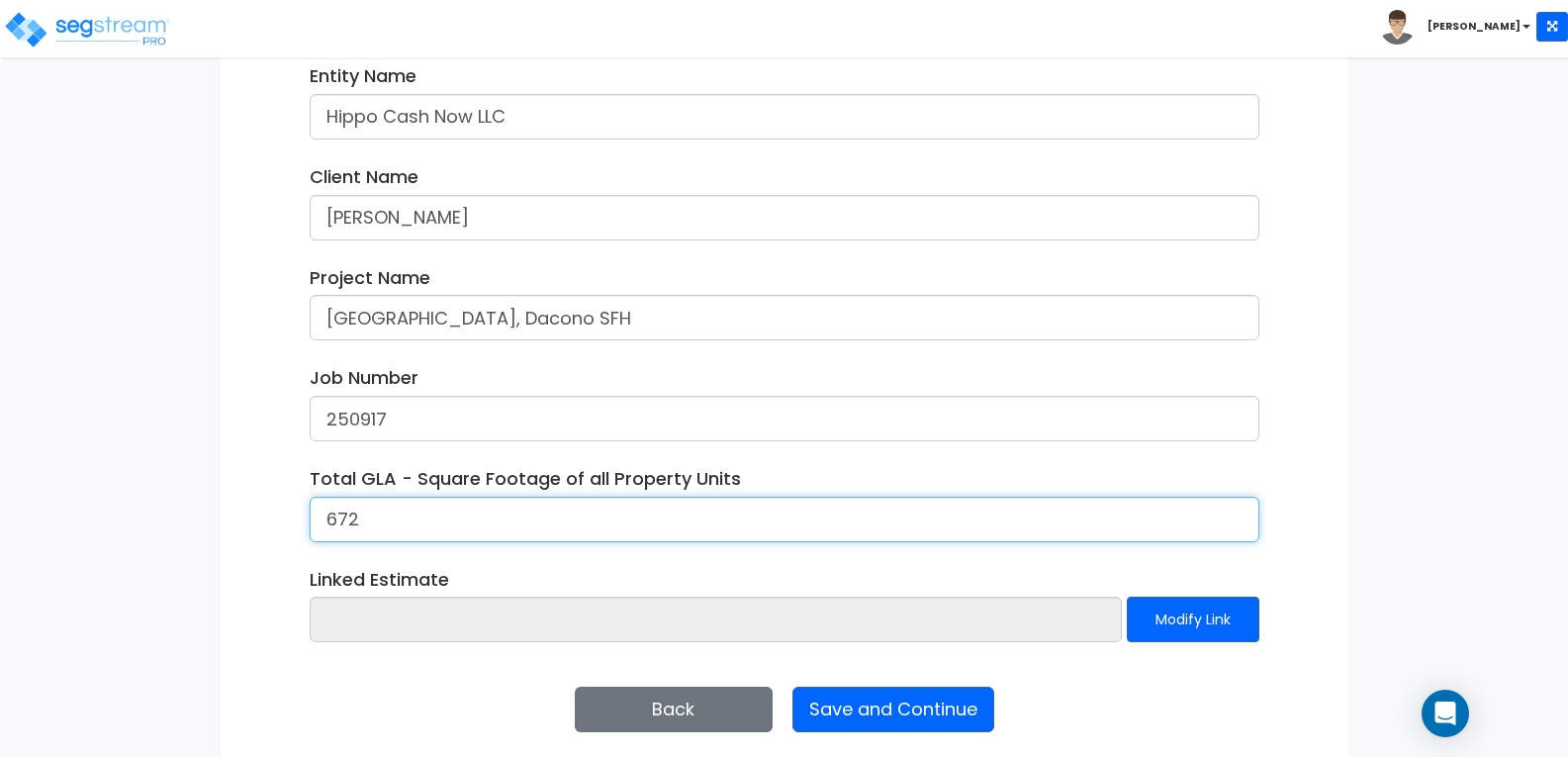
scroll to position [426, 0]
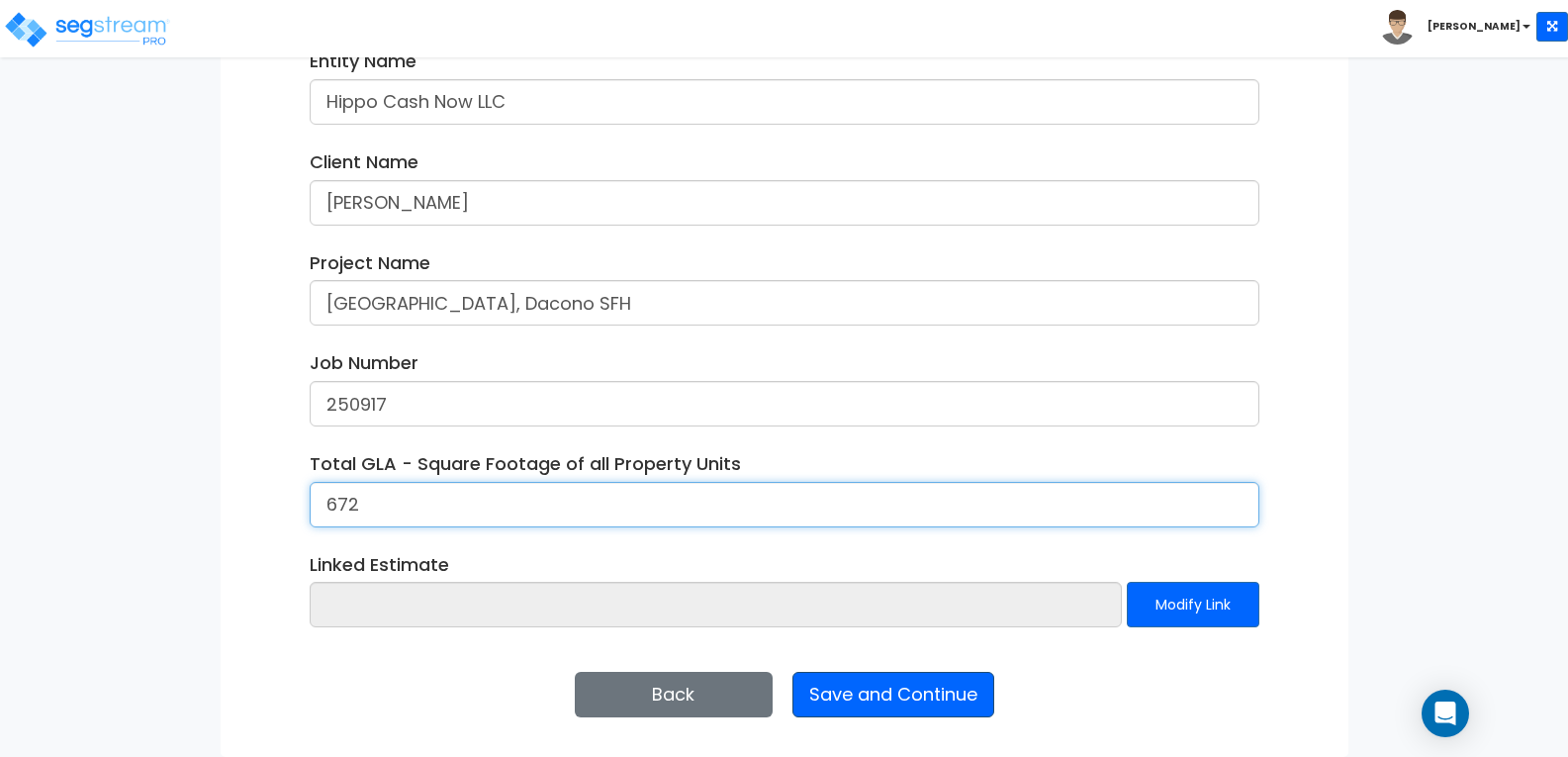
type input "672"
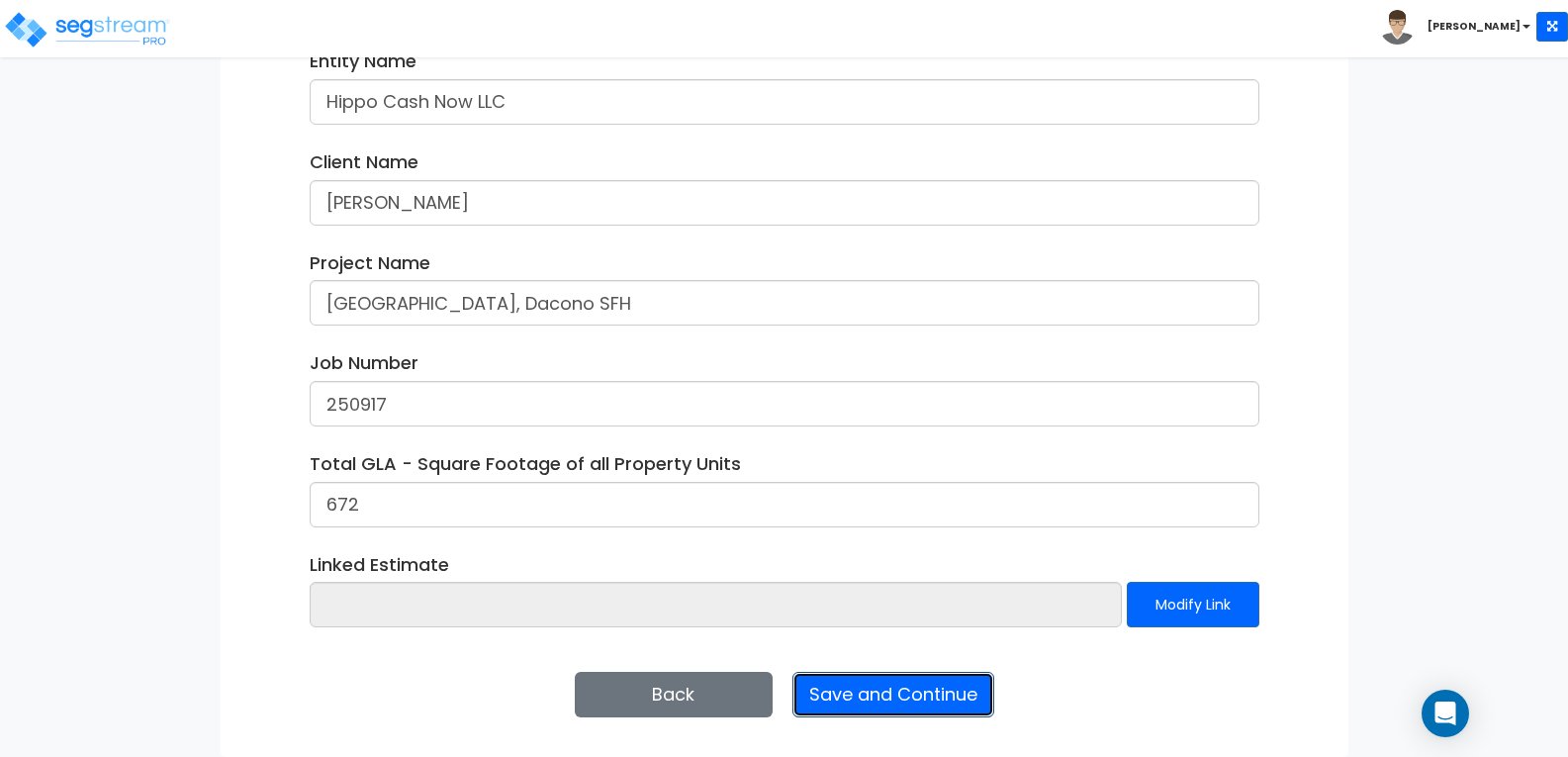
click at [900, 700] on button "Save and Continue" at bounding box center [893, 695] width 202 height 46
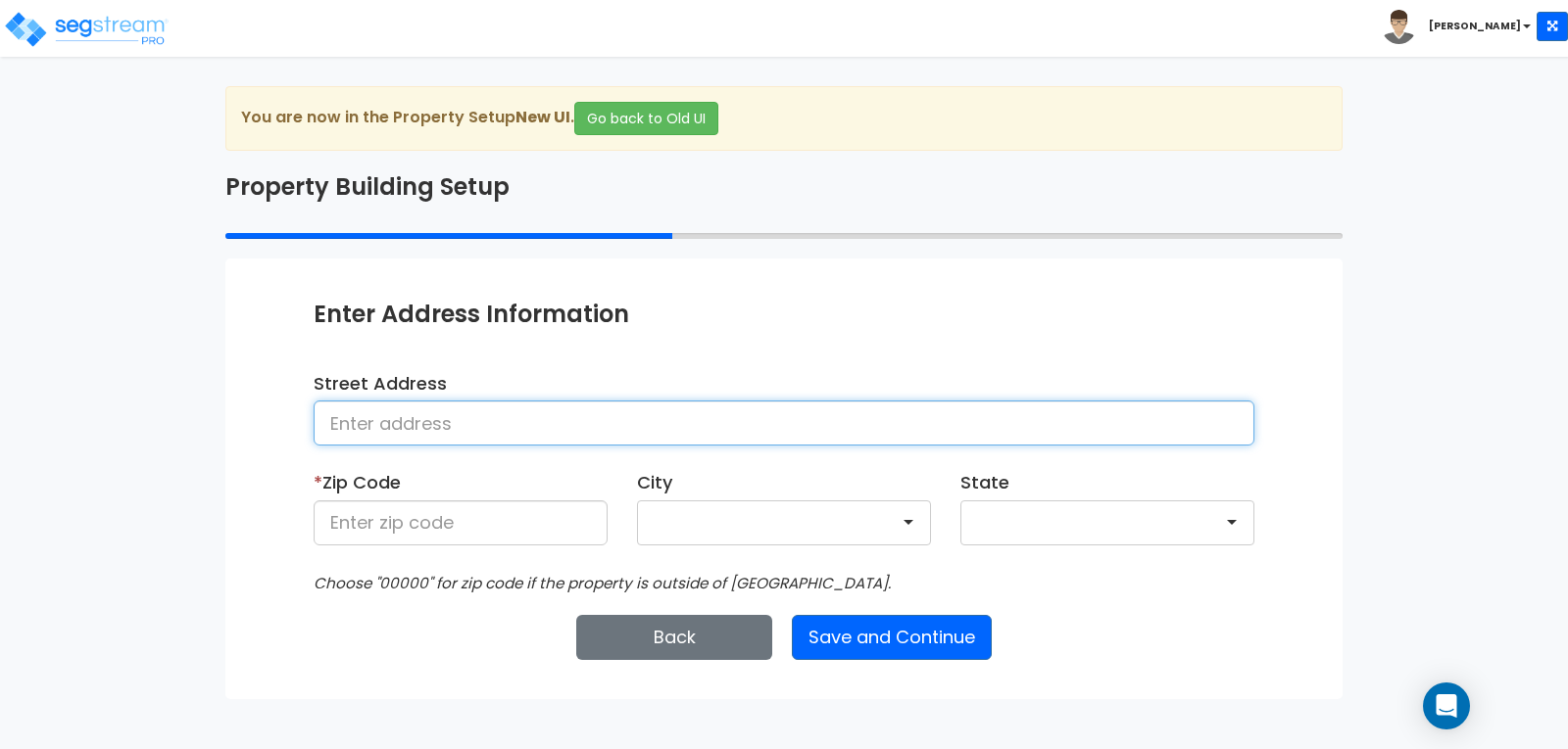
click at [533, 419] on input at bounding box center [784, 423] width 941 height 45
type input "[STREET_ADDRESS]"
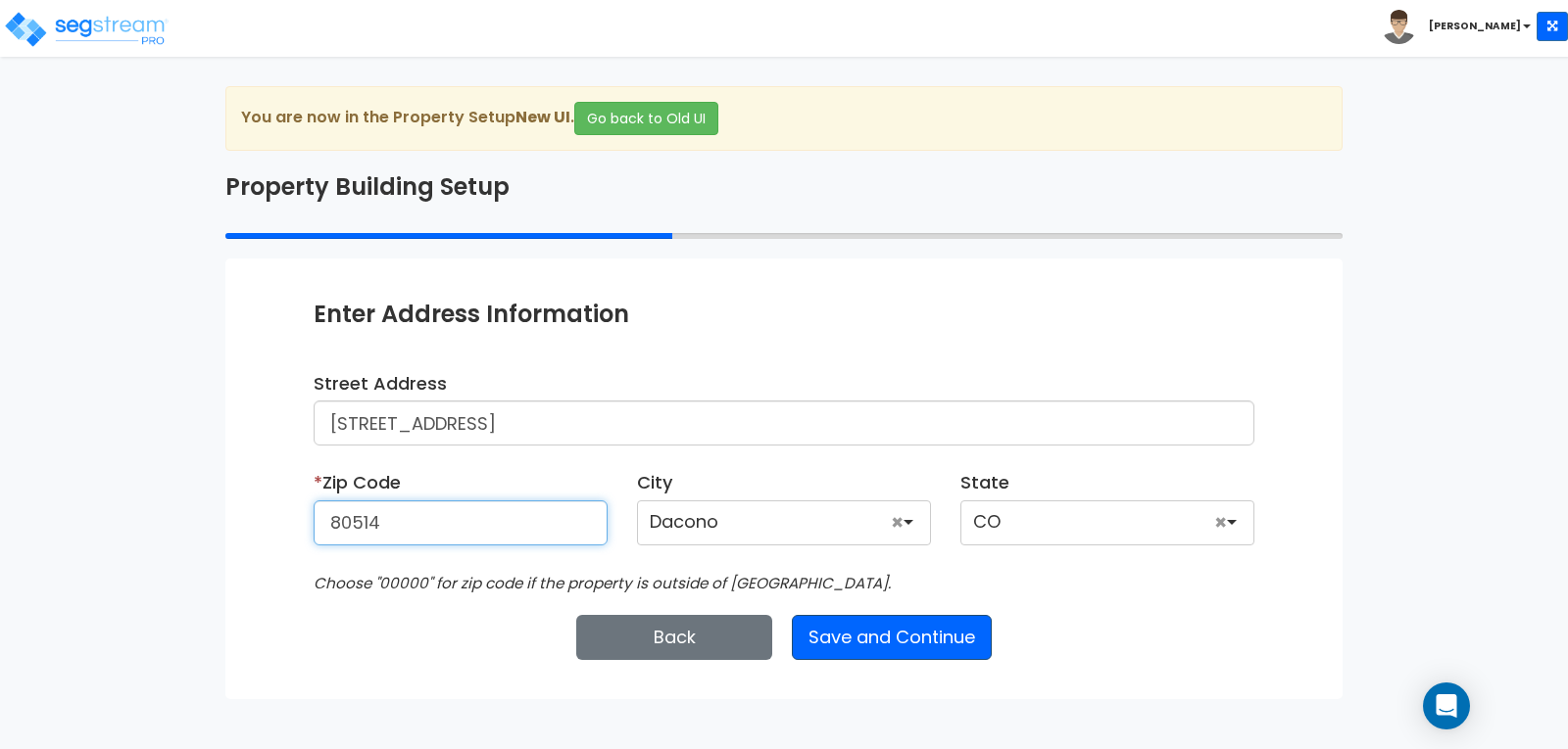
type input "80514"
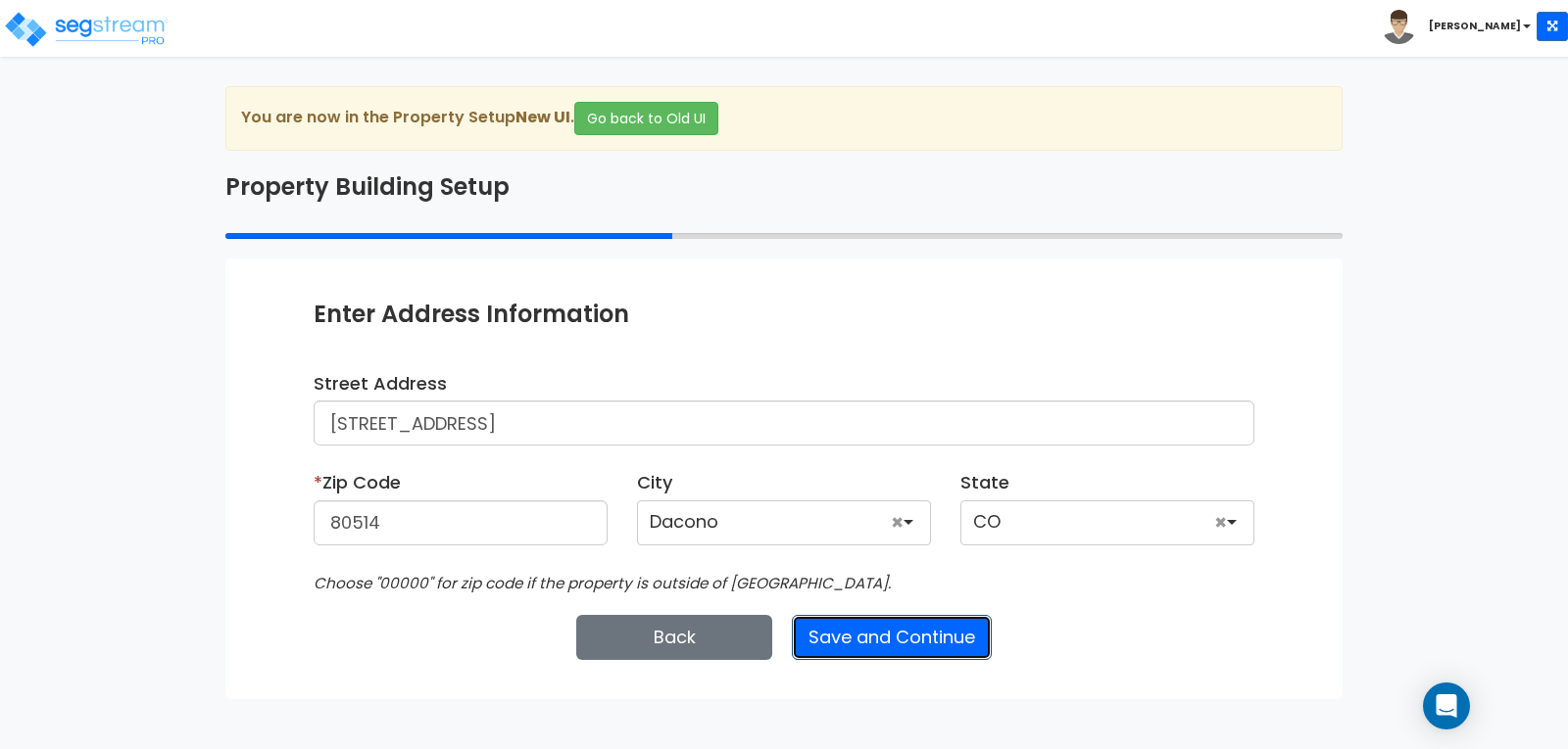
click at [895, 642] on button "Save and Continue" at bounding box center [891, 638] width 200 height 45
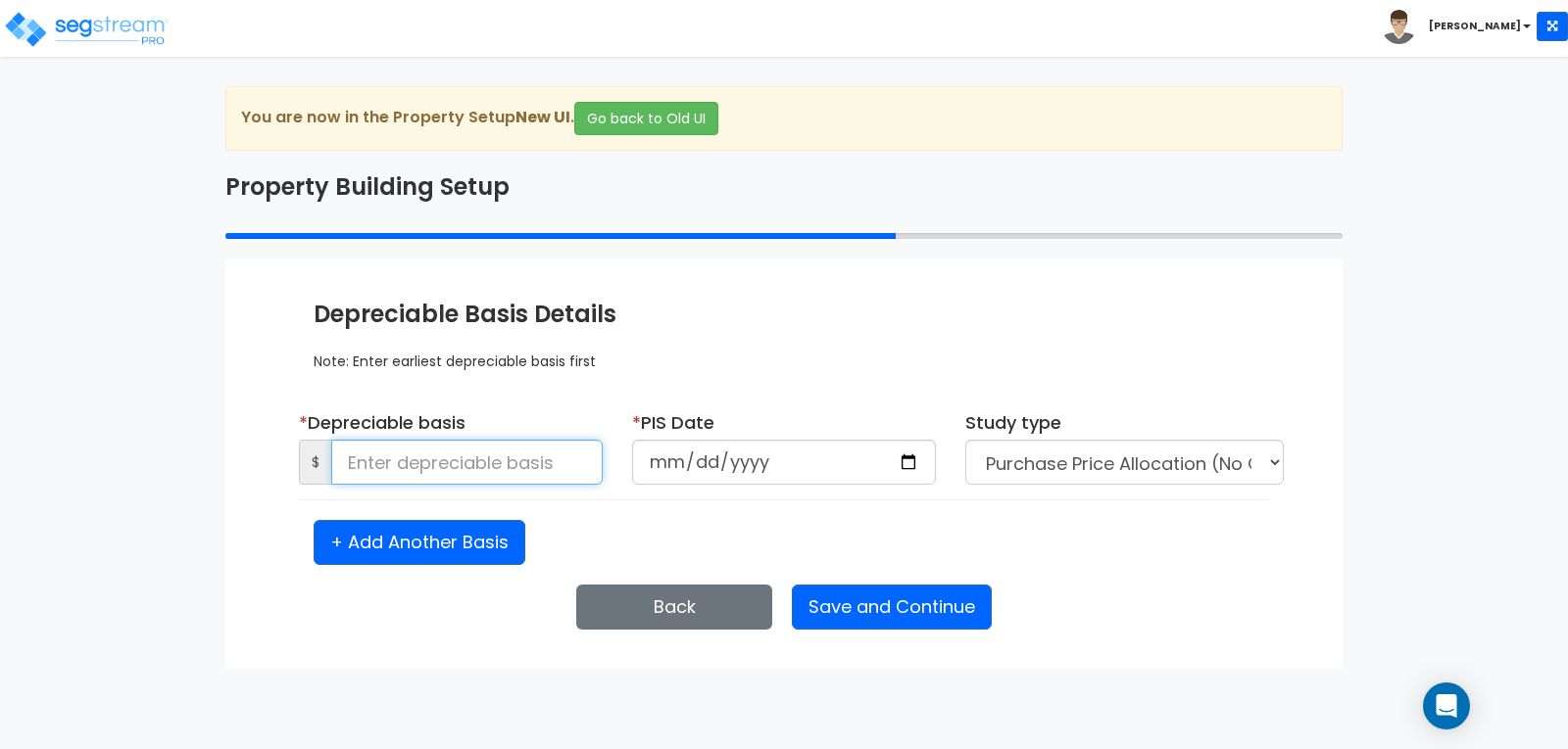
click at [561, 462] on input at bounding box center [466, 462] width 271 height 45
type input "230,917"
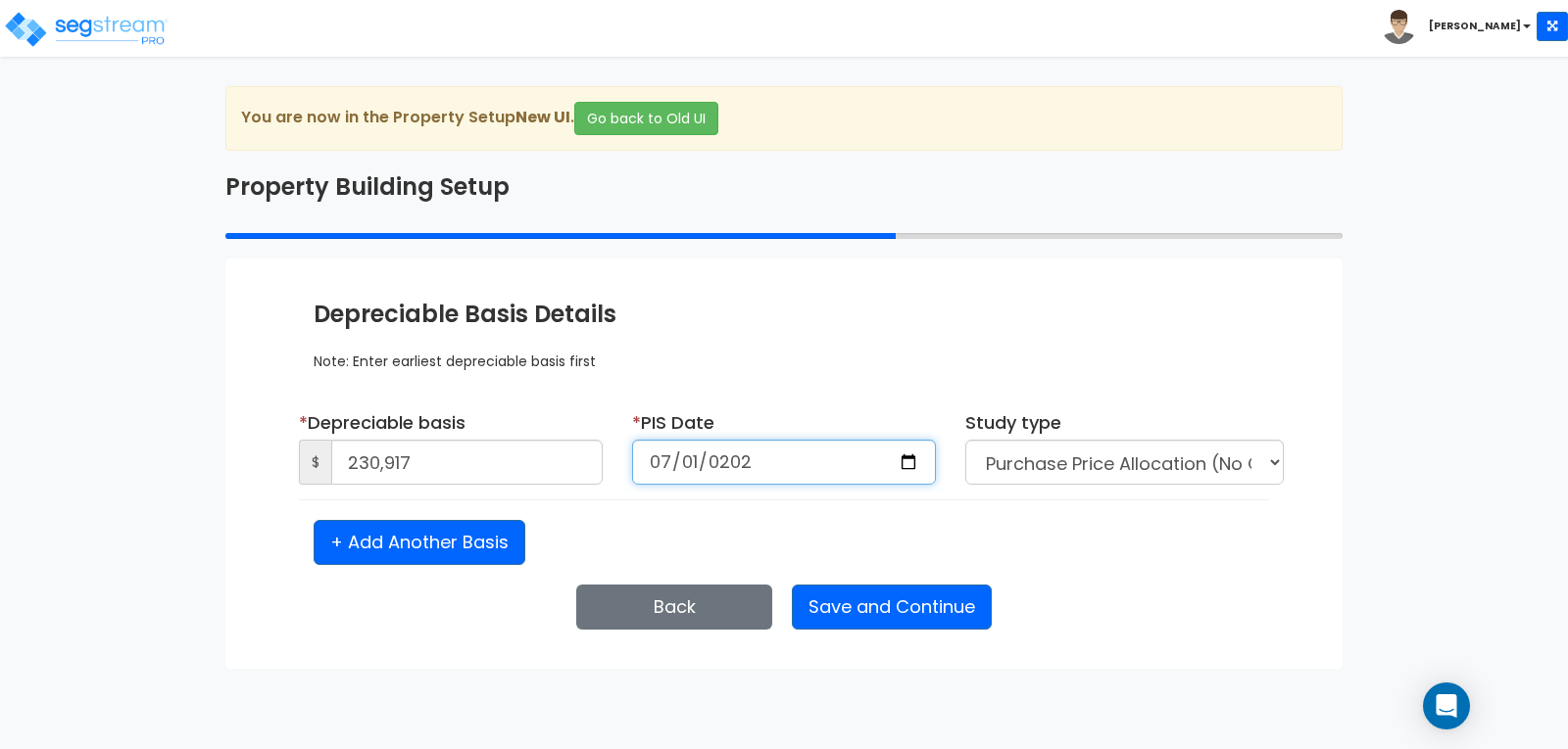
type input "[DATE]"
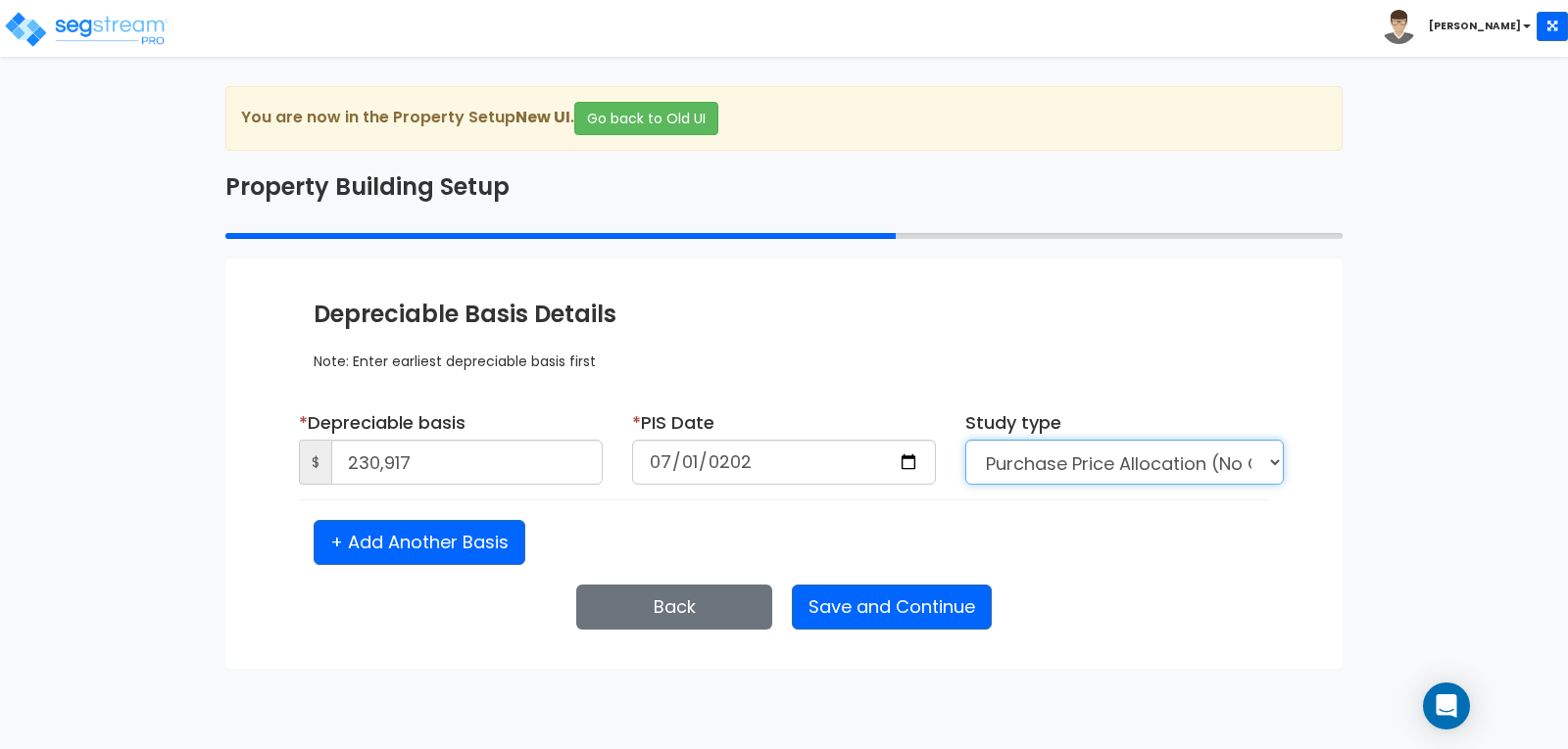
click at [1277, 456] on select "Purchase Price Allocation (No Given Costs) New Construction / Reno / TI's (Give…" at bounding box center [1124, 462] width 319 height 45
click at [965, 440] on select "Purchase Price Allocation (No Given Costs) New Construction / Reno / TI's (Give…" at bounding box center [1124, 462] width 319 height 45
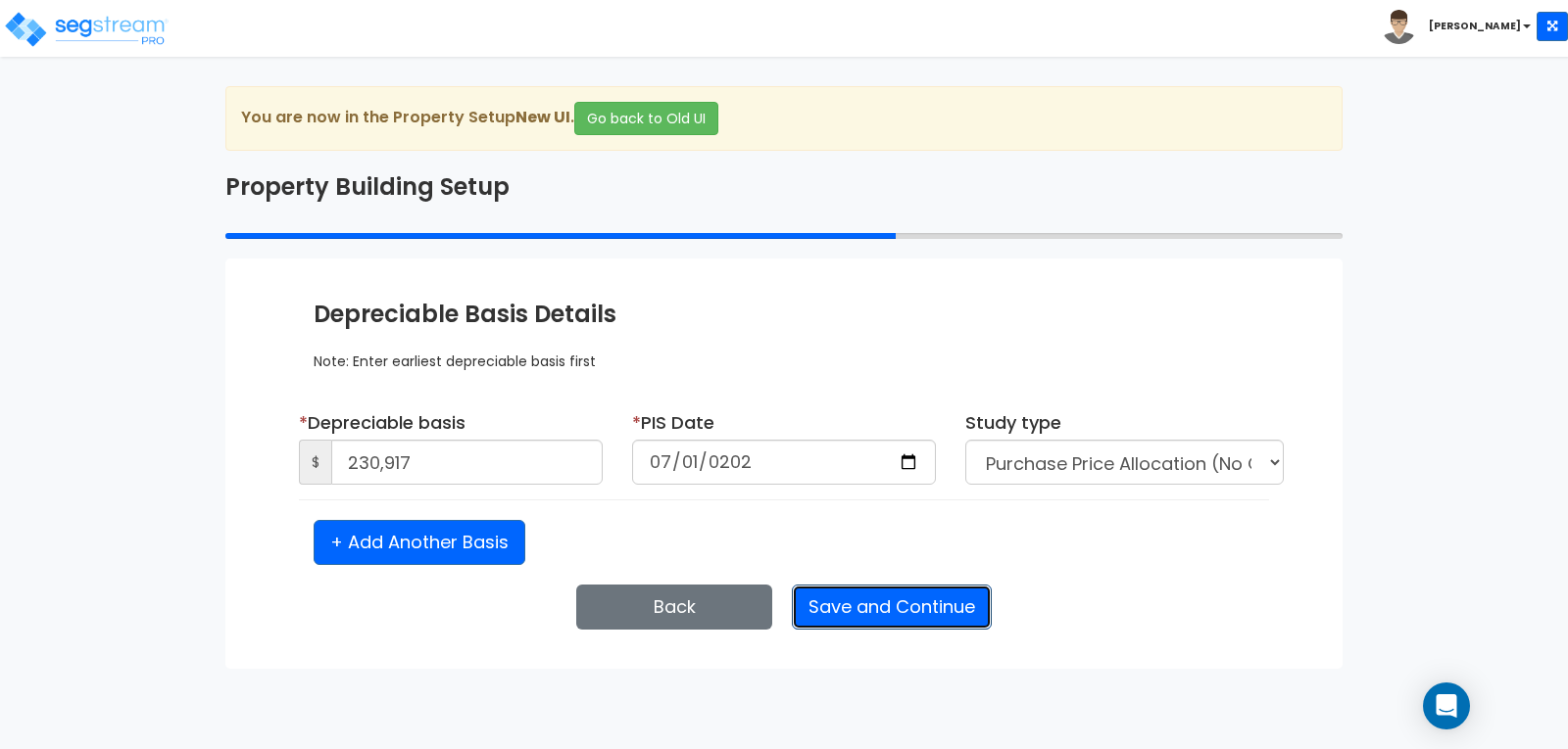
click at [918, 600] on button "Save and Continue" at bounding box center [891, 607] width 200 height 45
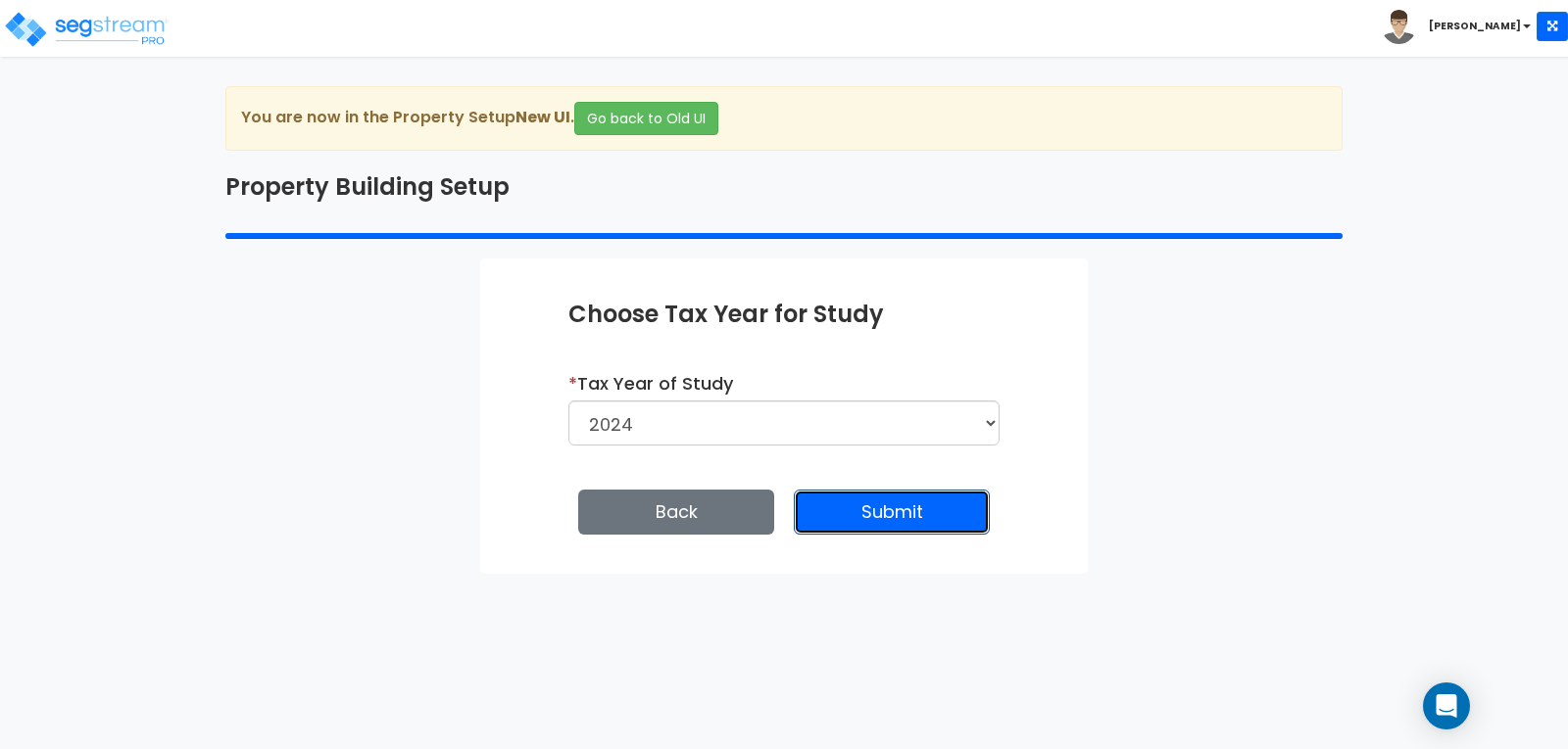
click at [891, 527] on button "Submit" at bounding box center [891, 512] width 196 height 45
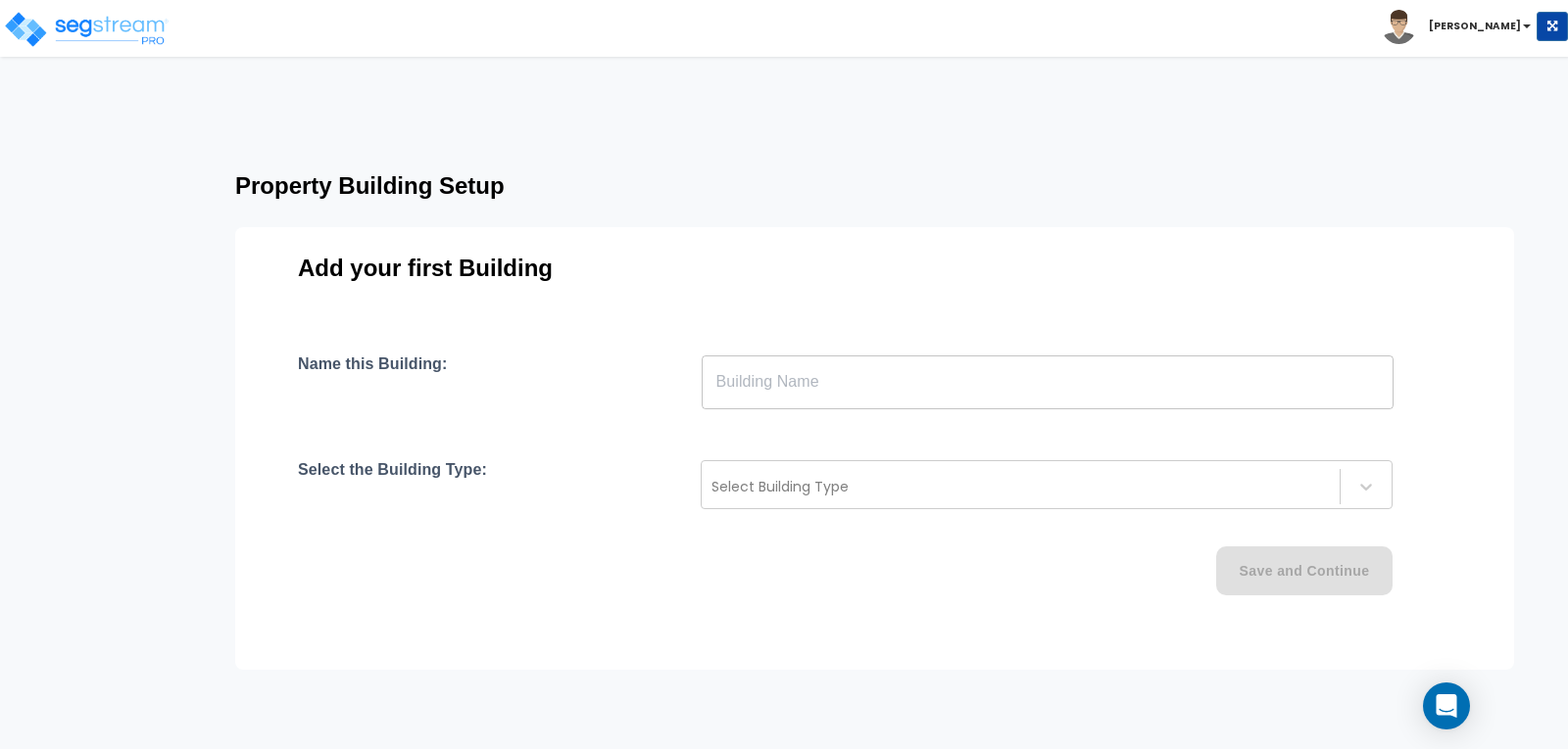
click at [891, 379] on input "text" at bounding box center [1047, 382] width 692 height 55
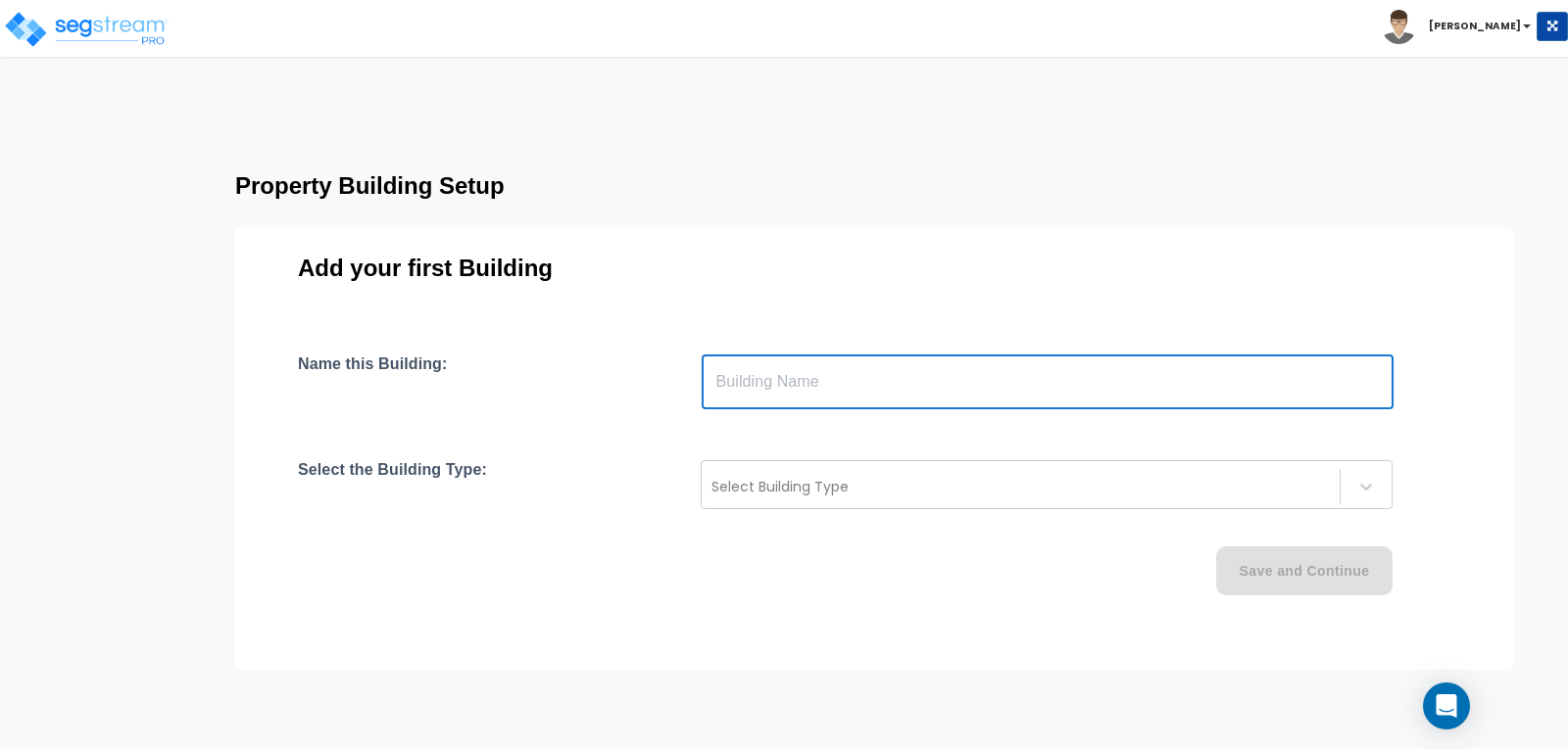
type input "Residence"
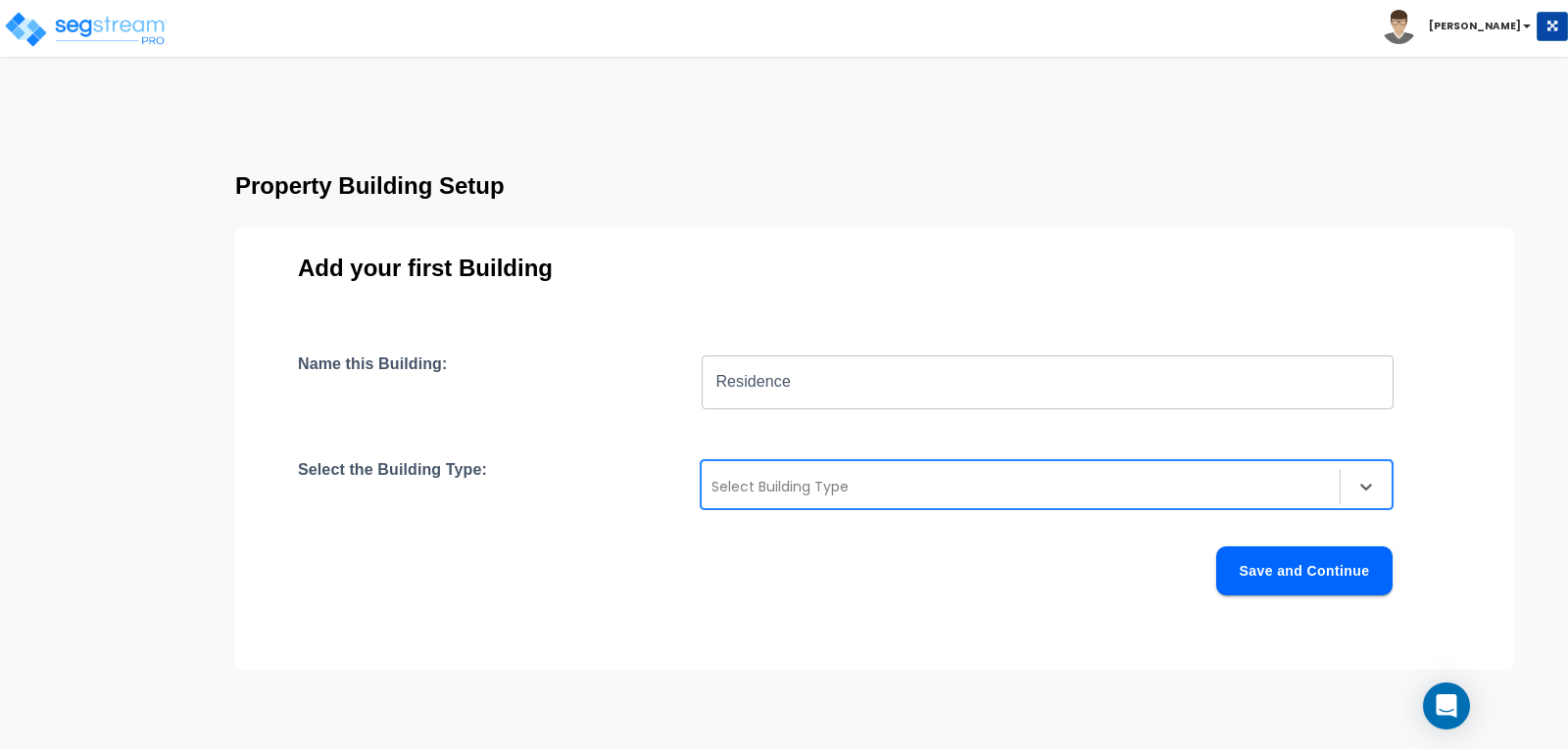
click at [977, 475] on div at bounding box center [1020, 487] width 618 height 24
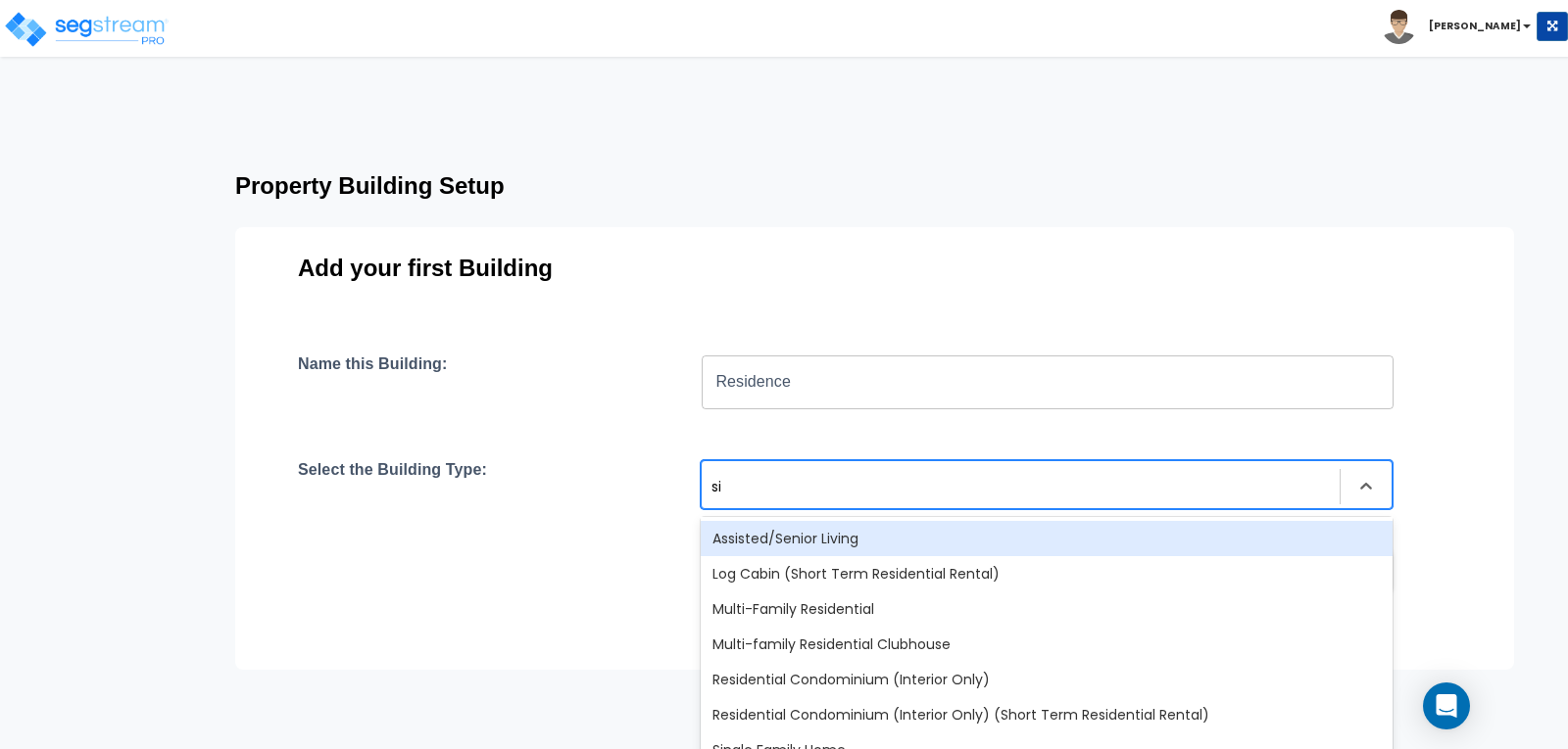
type input "sin"
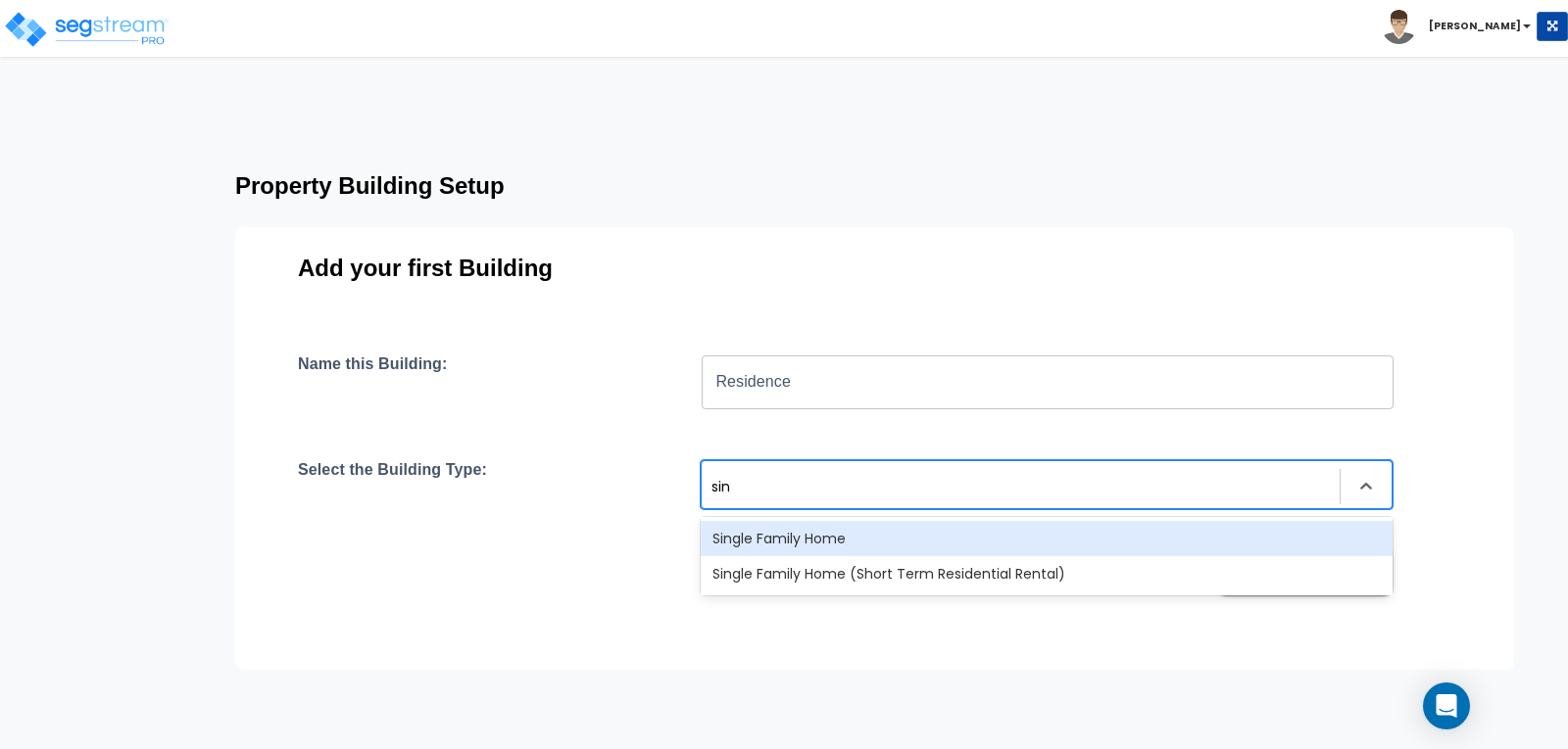
click at [872, 529] on div "Single Family Home" at bounding box center [1046, 539] width 692 height 35
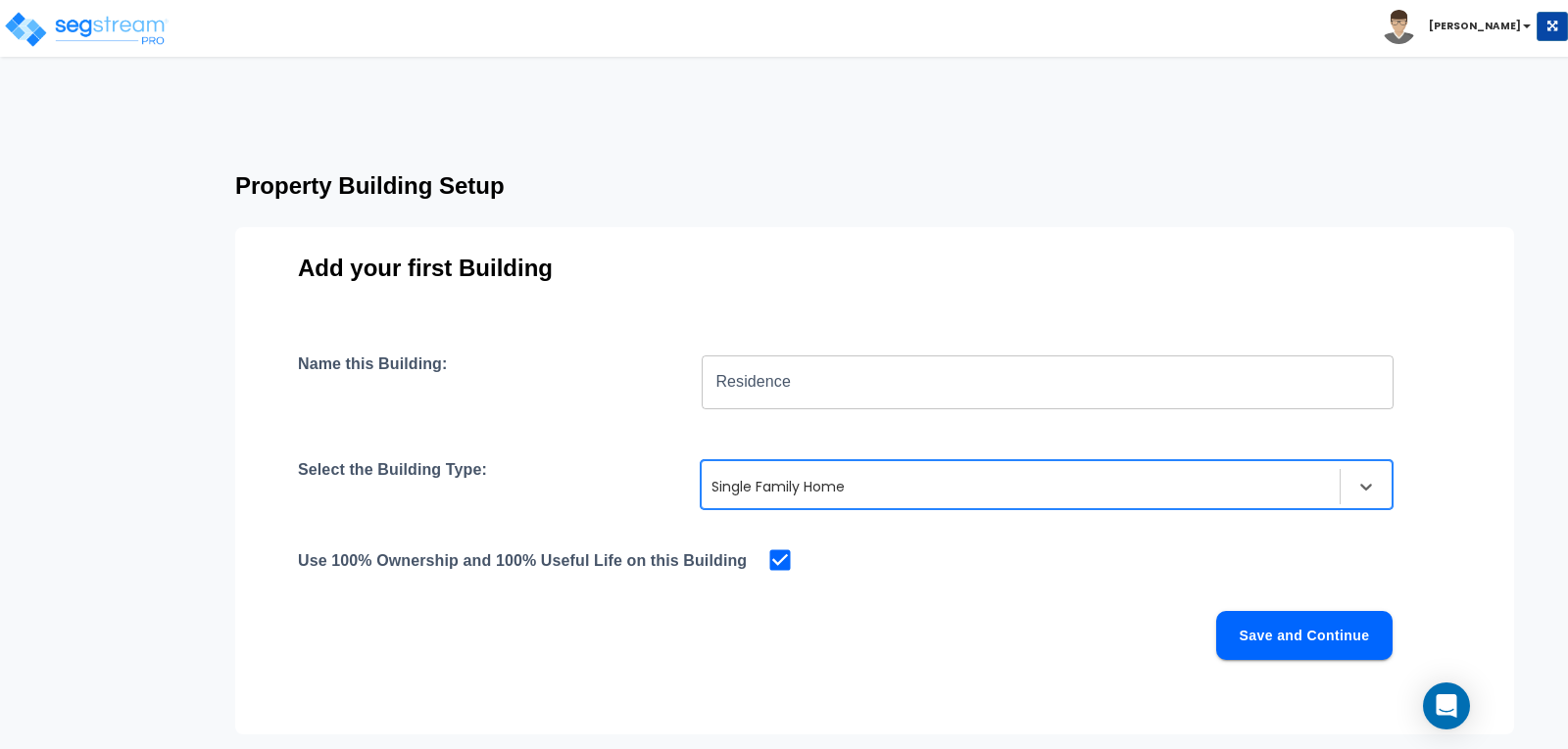
scroll to position [60, 0]
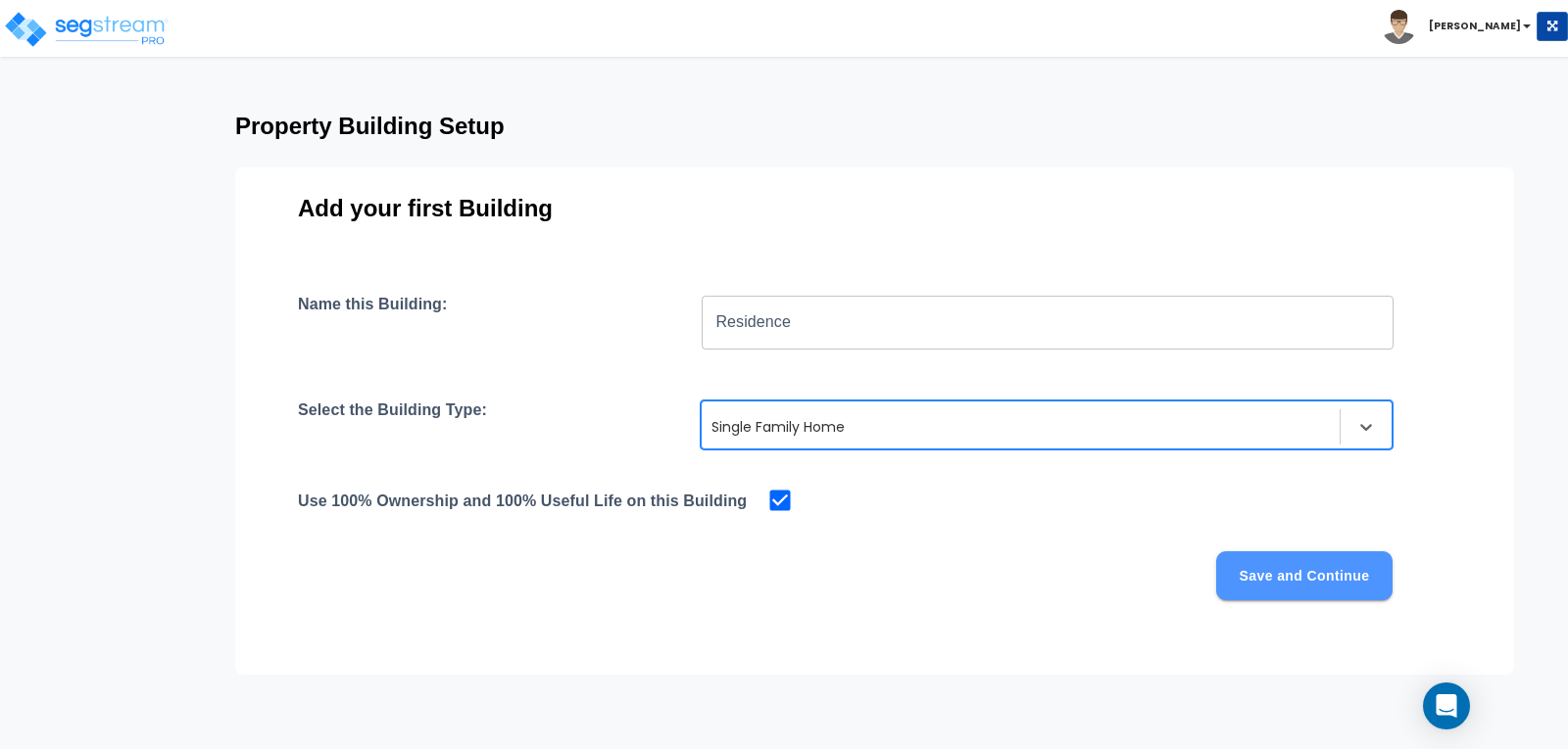
click at [1282, 572] on button "Save and Continue" at bounding box center [1304, 576] width 177 height 49
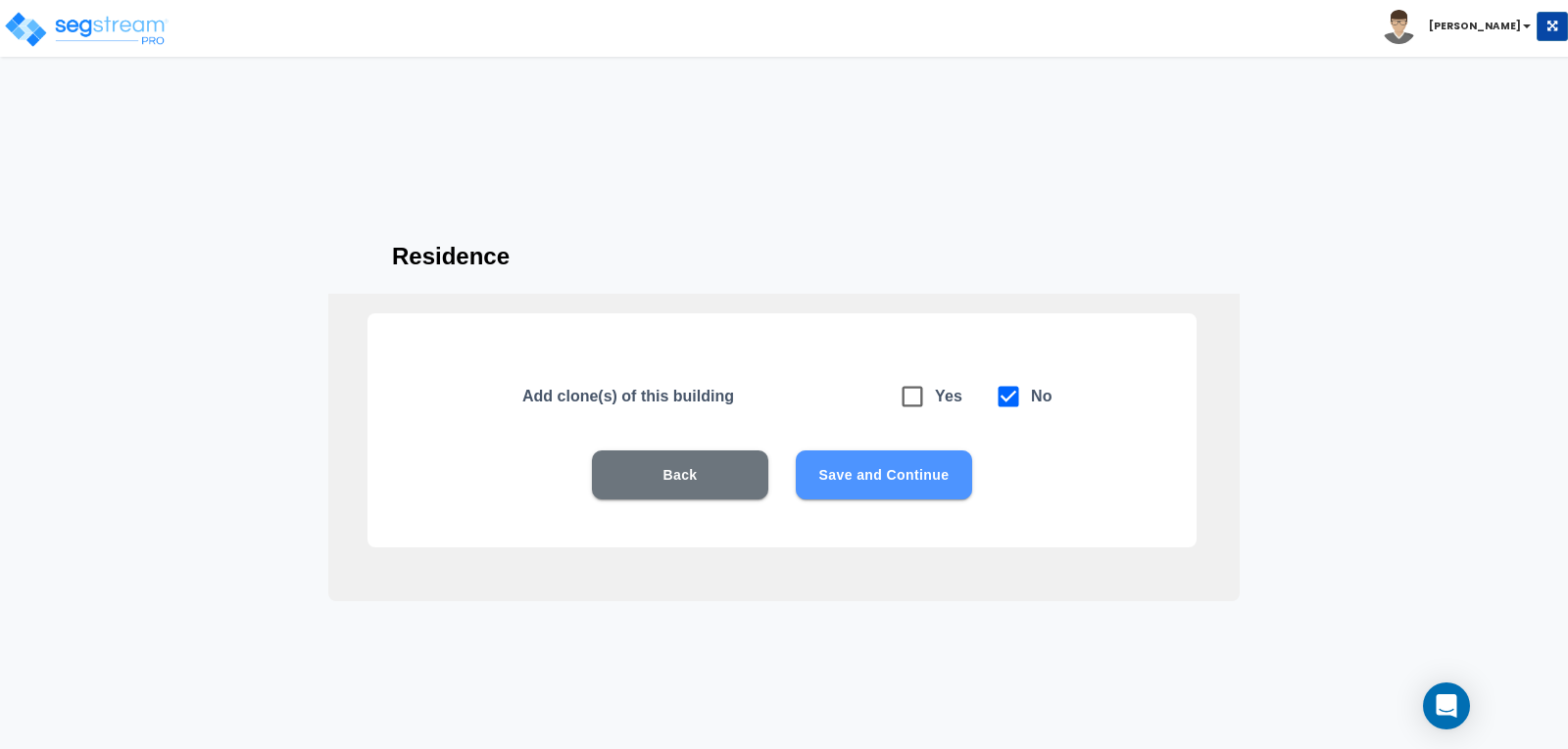
click at [851, 471] on button "Save and Continue" at bounding box center [884, 475] width 177 height 49
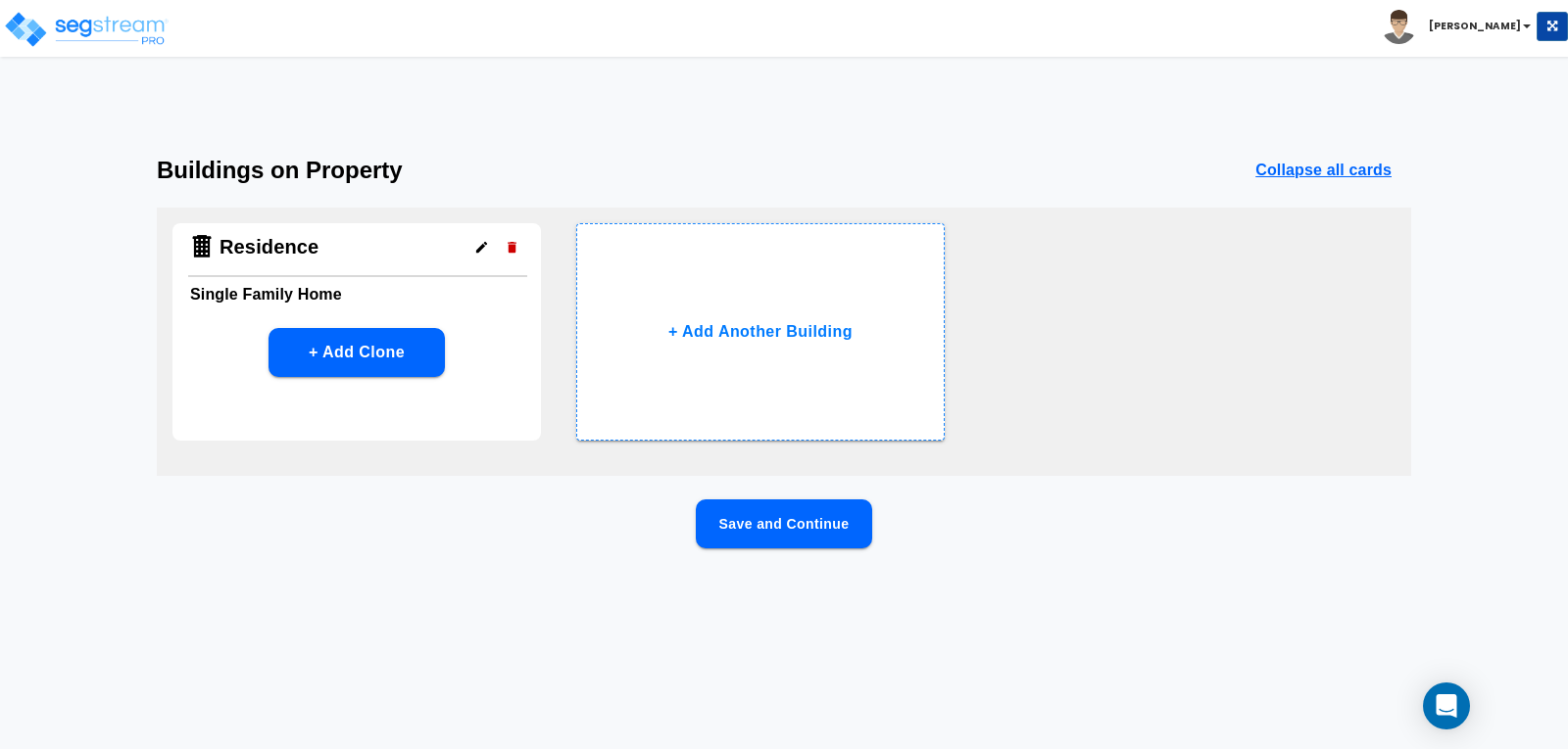
click at [770, 528] on button "Save and Continue" at bounding box center [784, 524] width 177 height 49
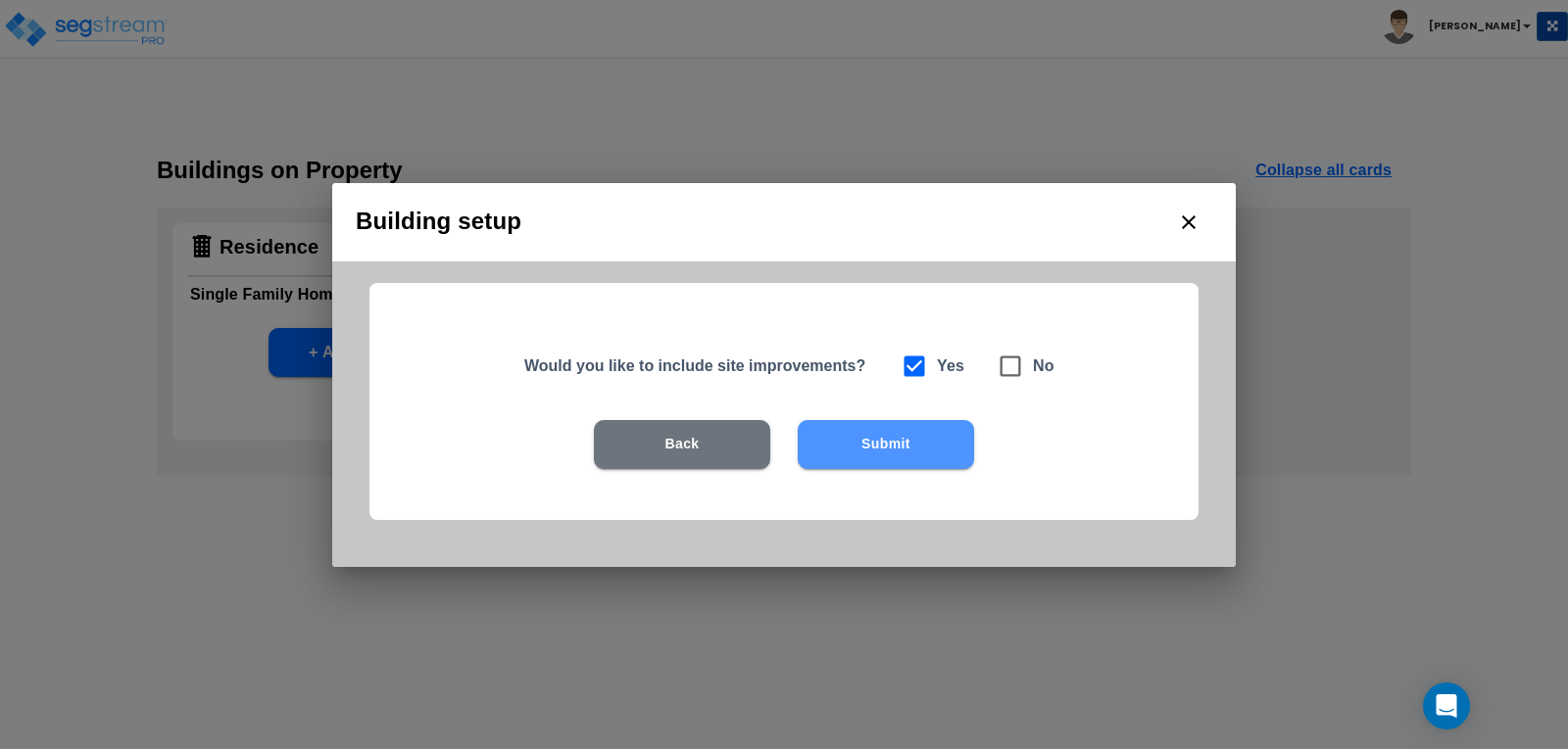
click at [867, 449] on button "Submit" at bounding box center [886, 444] width 177 height 49
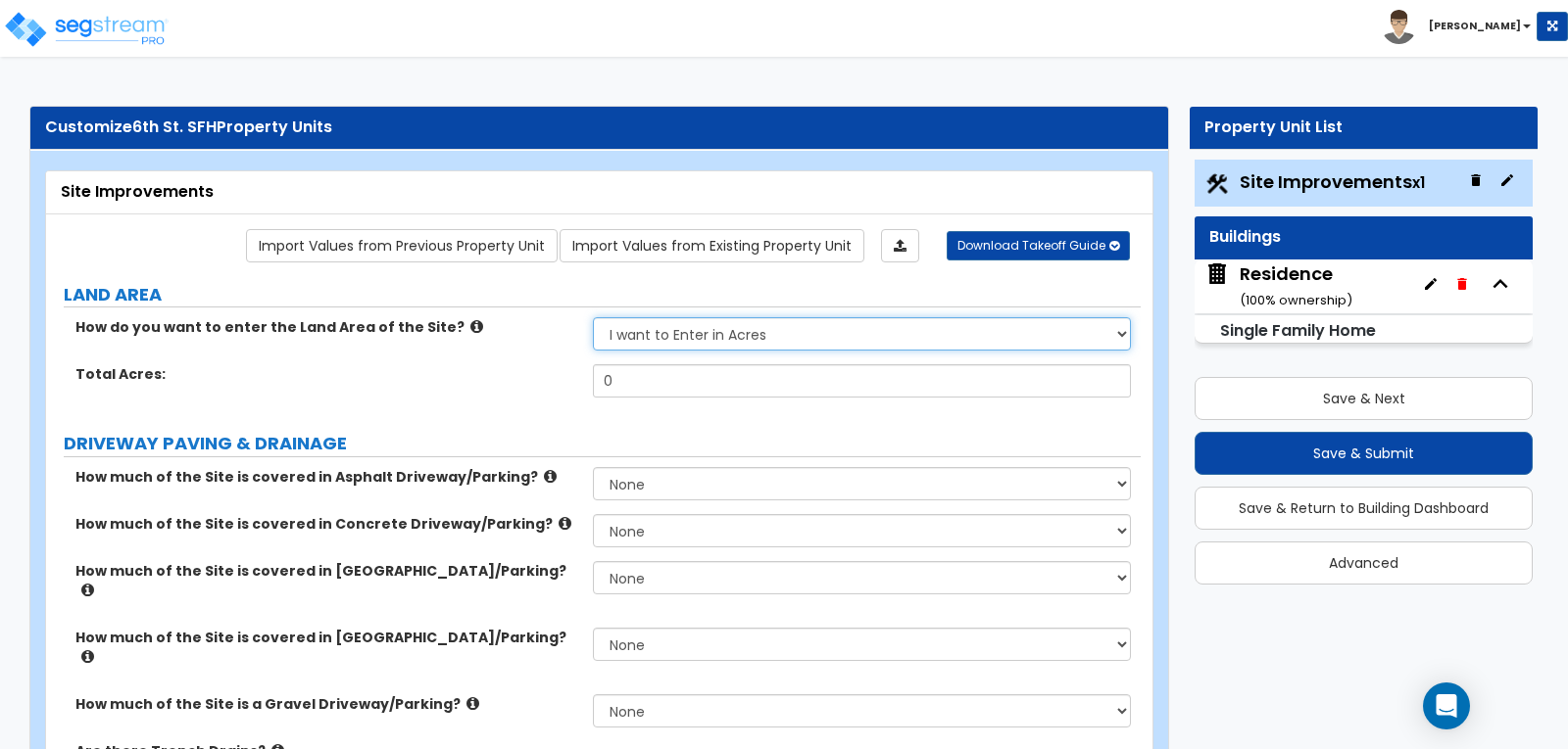
click at [1118, 330] on select "I want to Enter in Acres I want to Enter in Square Feet" at bounding box center [861, 334] width 537 height 34
select select "2"
click at [593, 317] on select "I want to Enter in Acres I want to Enter in Square Feet" at bounding box center [861, 334] width 537 height 34
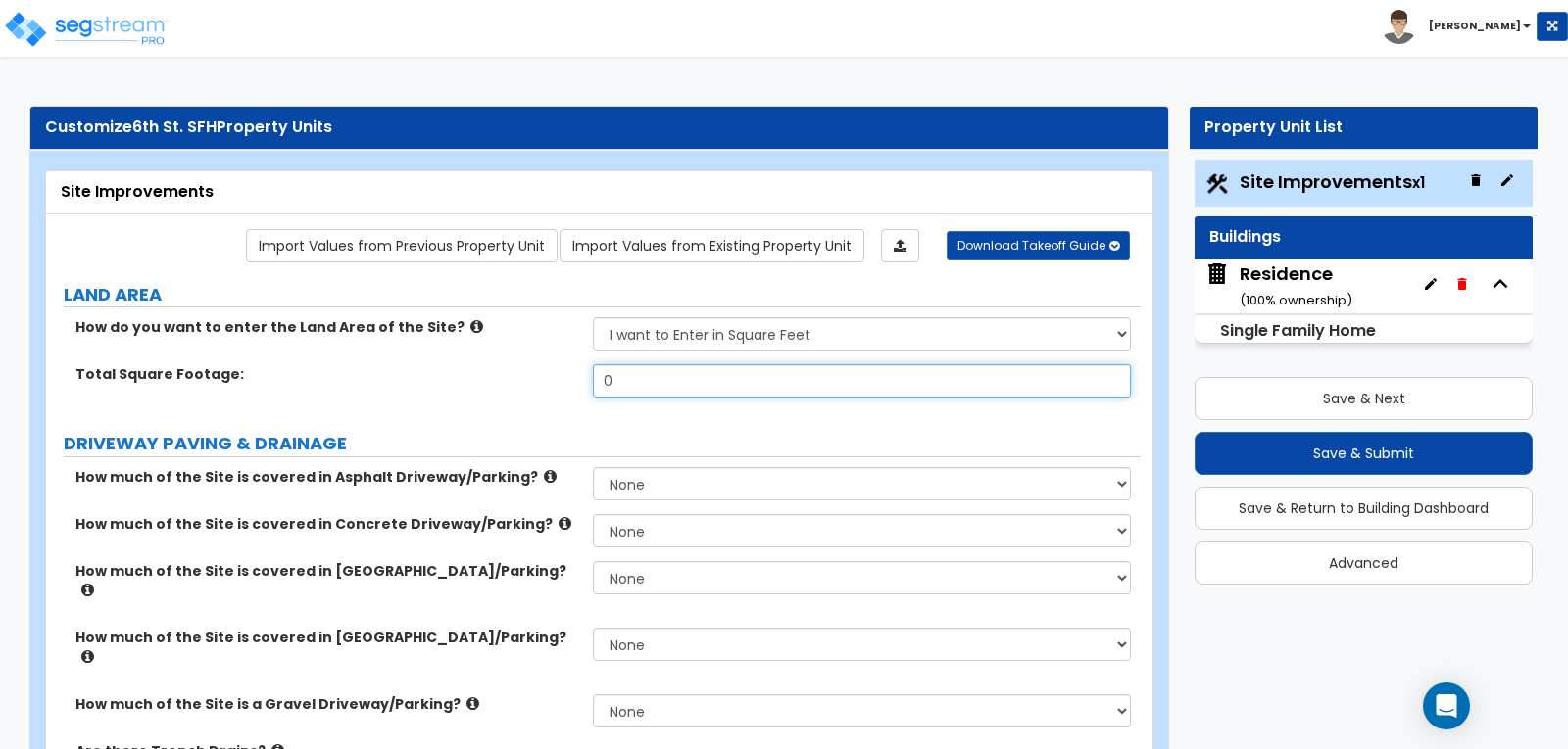
click at [825, 384] on input "0" at bounding box center [861, 381] width 537 height 34
type input "5,596"
